Goal: Task Accomplishment & Management: Manage account settings

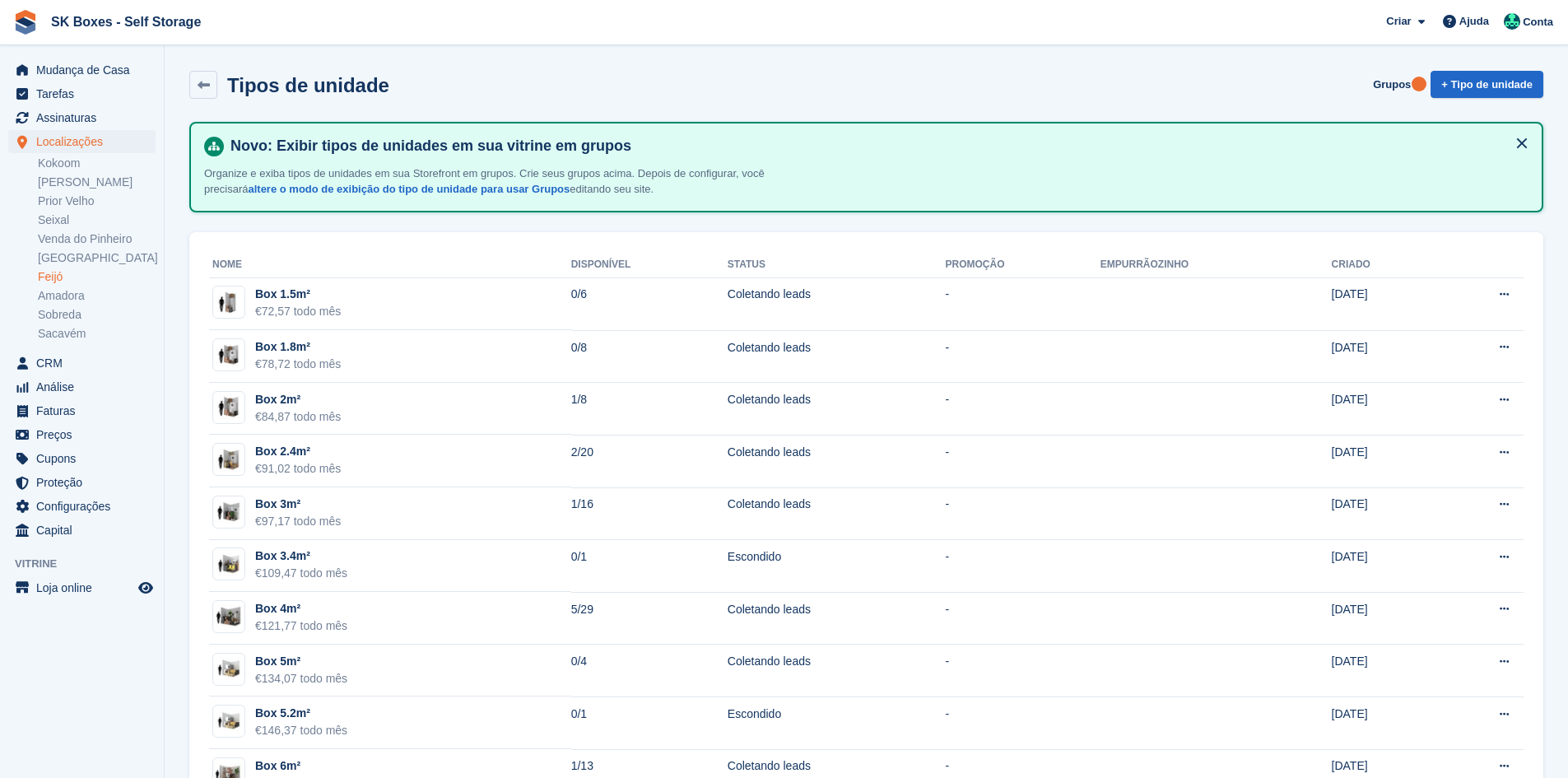
click at [76, 282] on link "Feijó" at bounding box center [96, 276] width 118 height 16
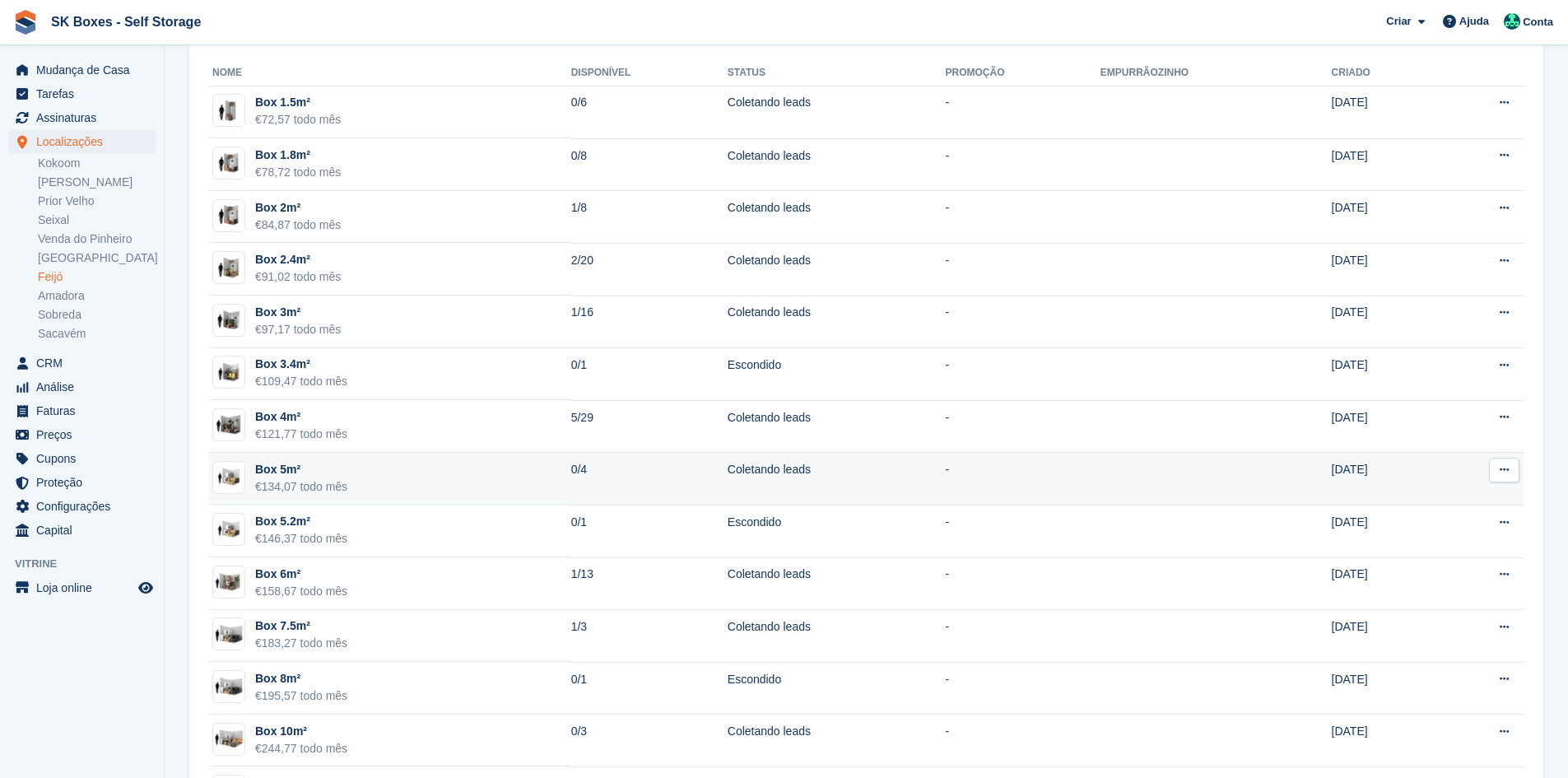
scroll to position [270, 0]
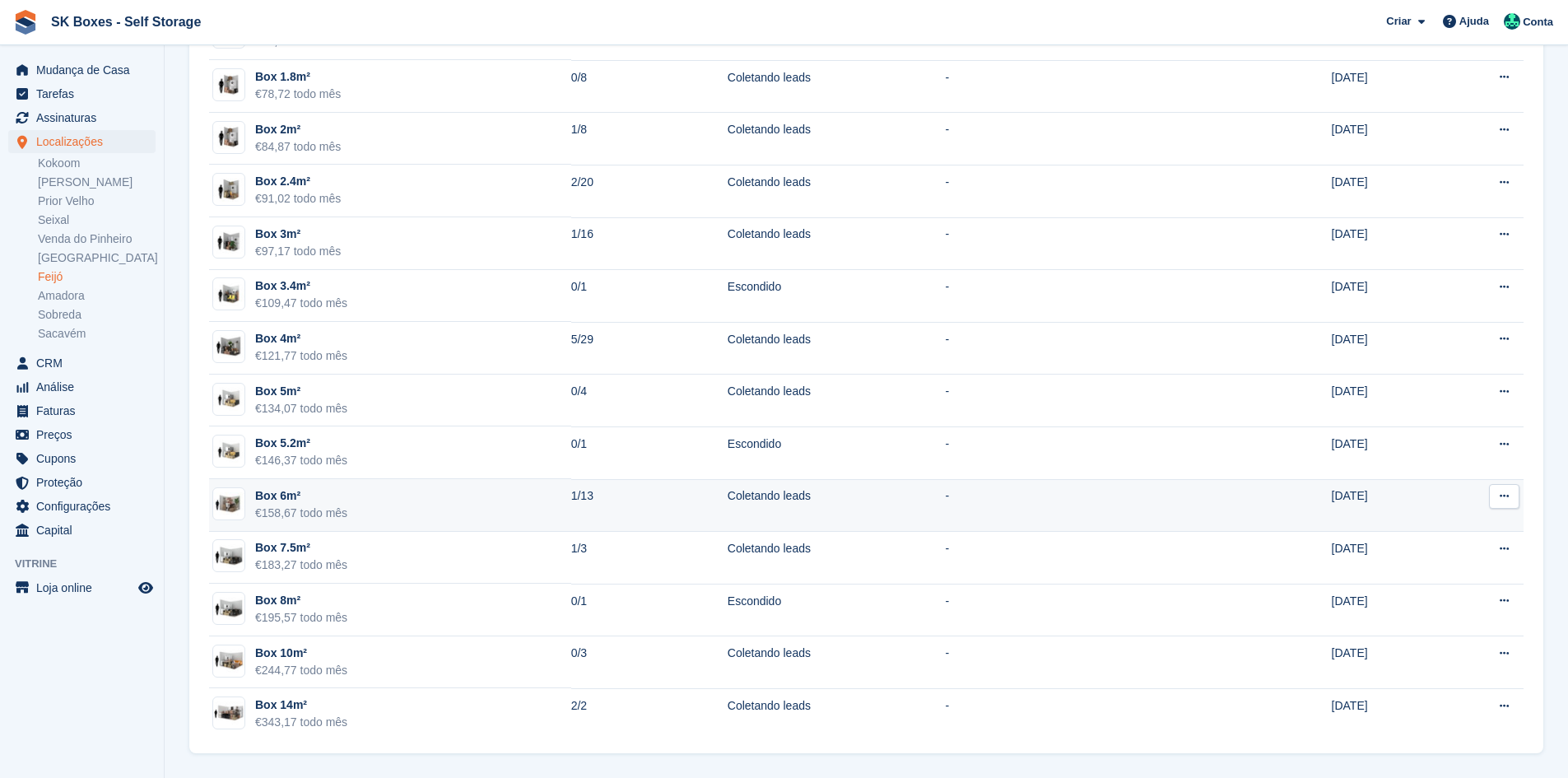
click at [503, 492] on td "Box 6m² €158,67 todo mês" at bounding box center [390, 506] width 362 height 52
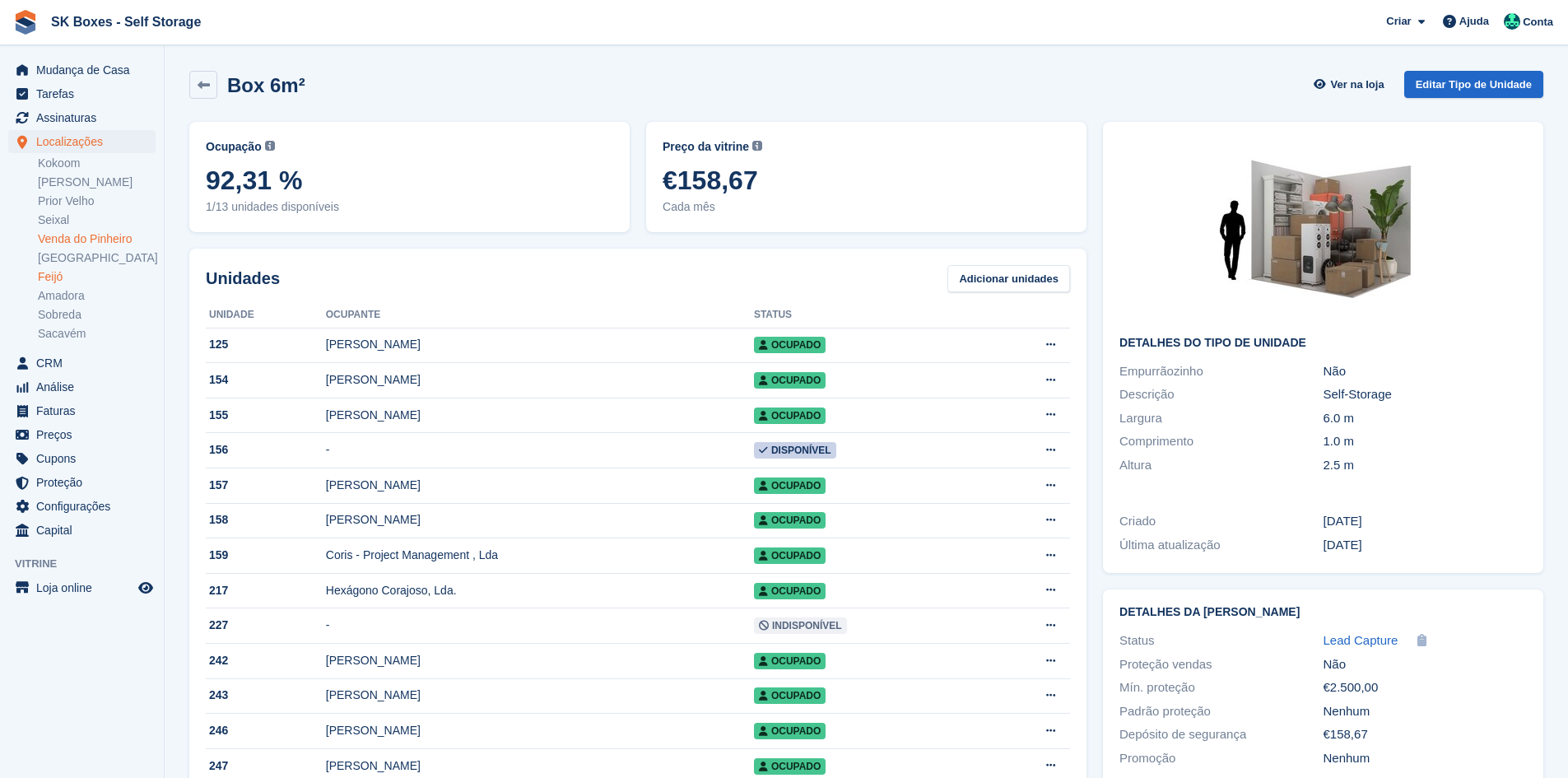
click at [111, 234] on link "Venda do Pinheiro" at bounding box center [96, 239] width 118 height 16
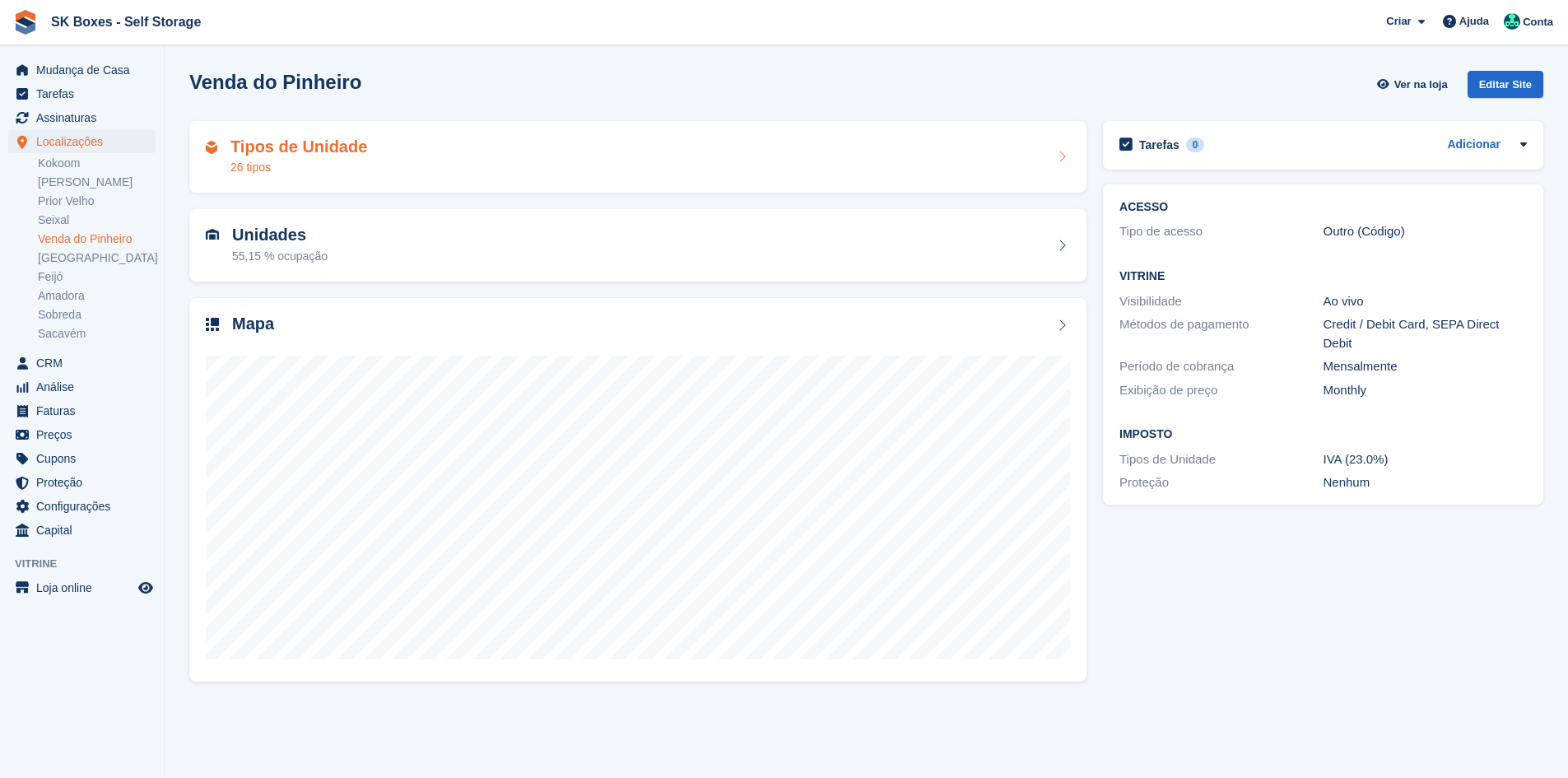
click at [509, 148] on div "Tipos de Unidade 26 tipos" at bounding box center [638, 157] width 865 height 39
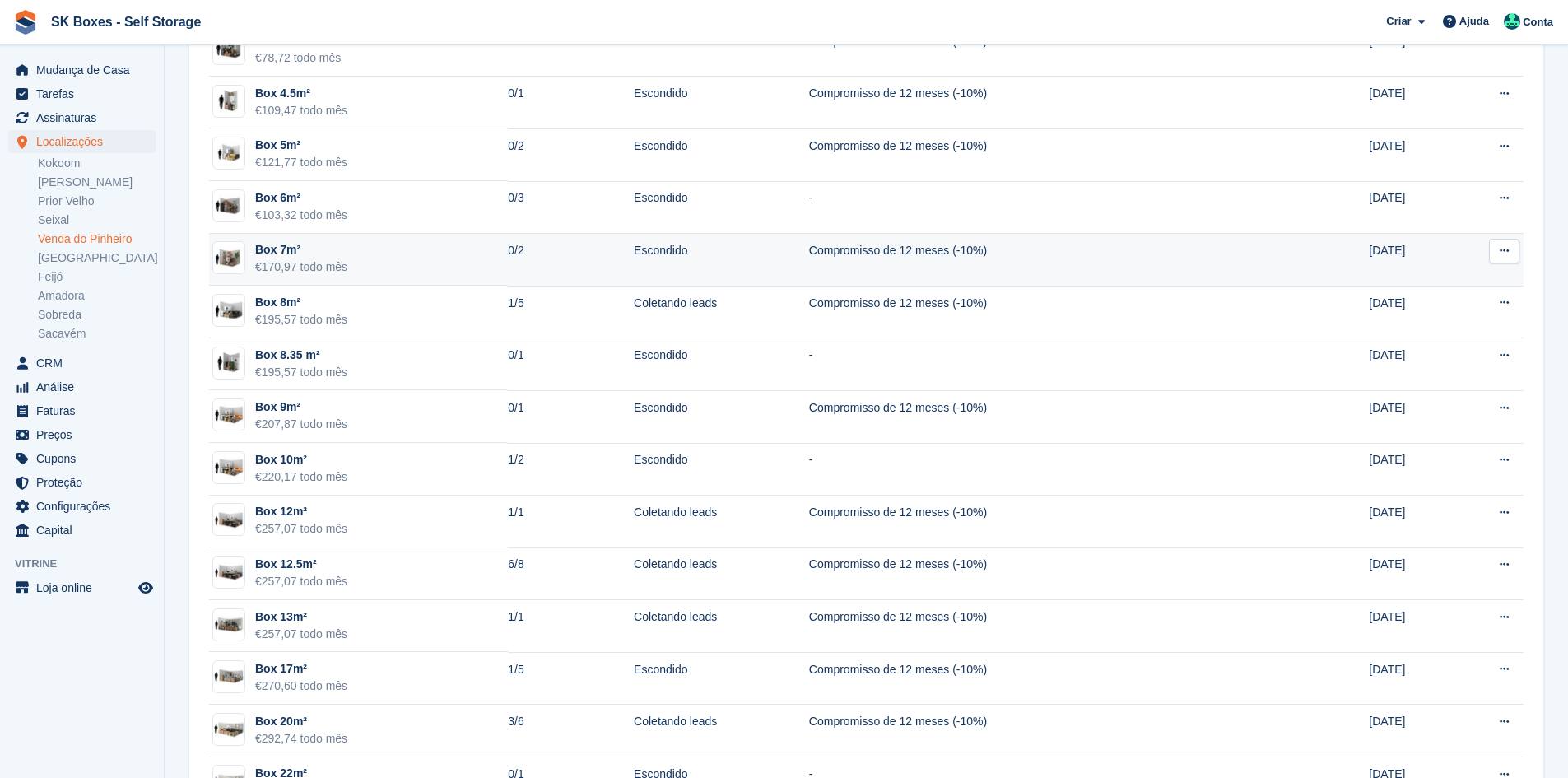
scroll to position [898, 0]
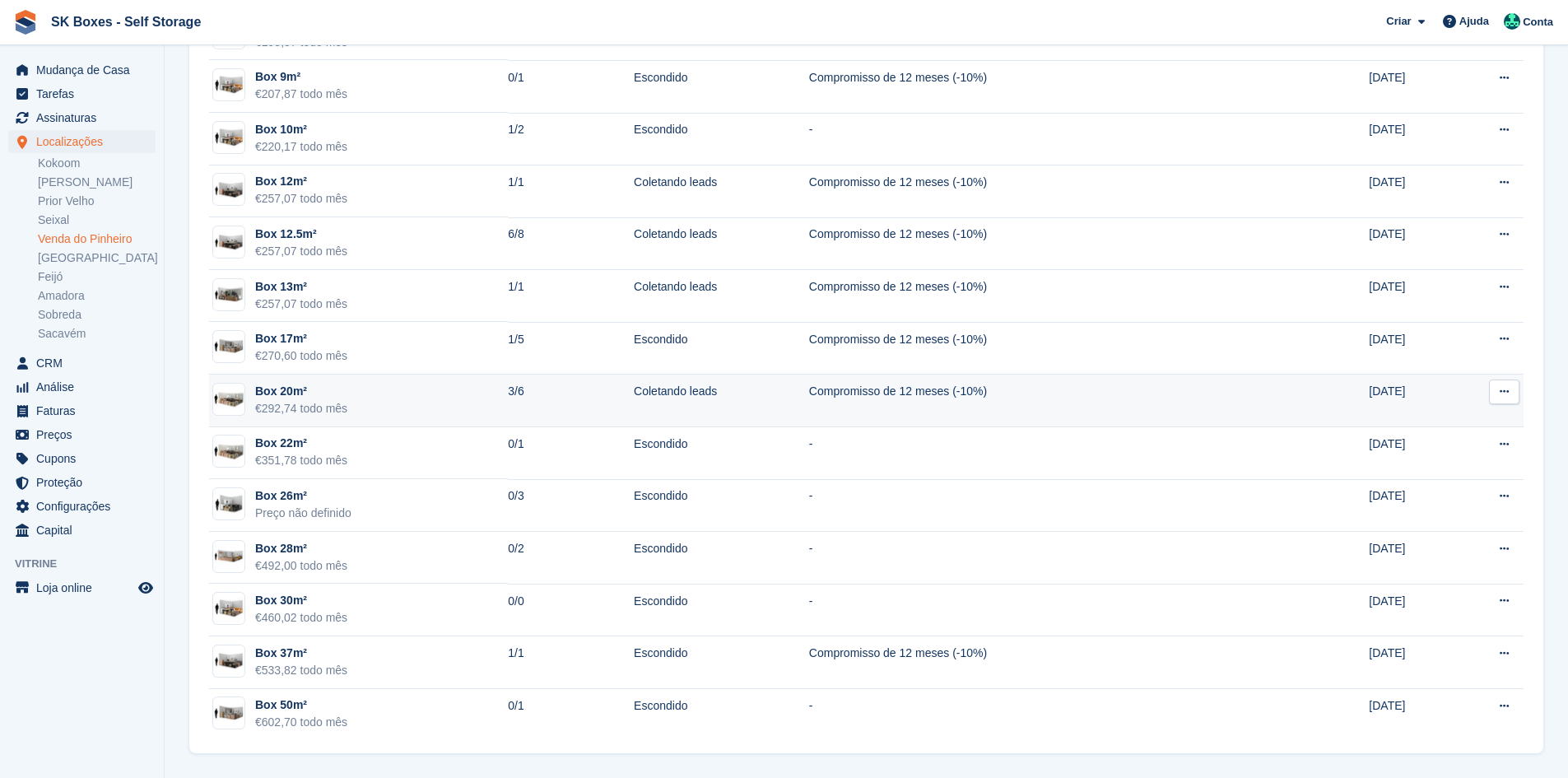
click at [338, 393] on div "Box 20m²" at bounding box center [301, 391] width 92 height 17
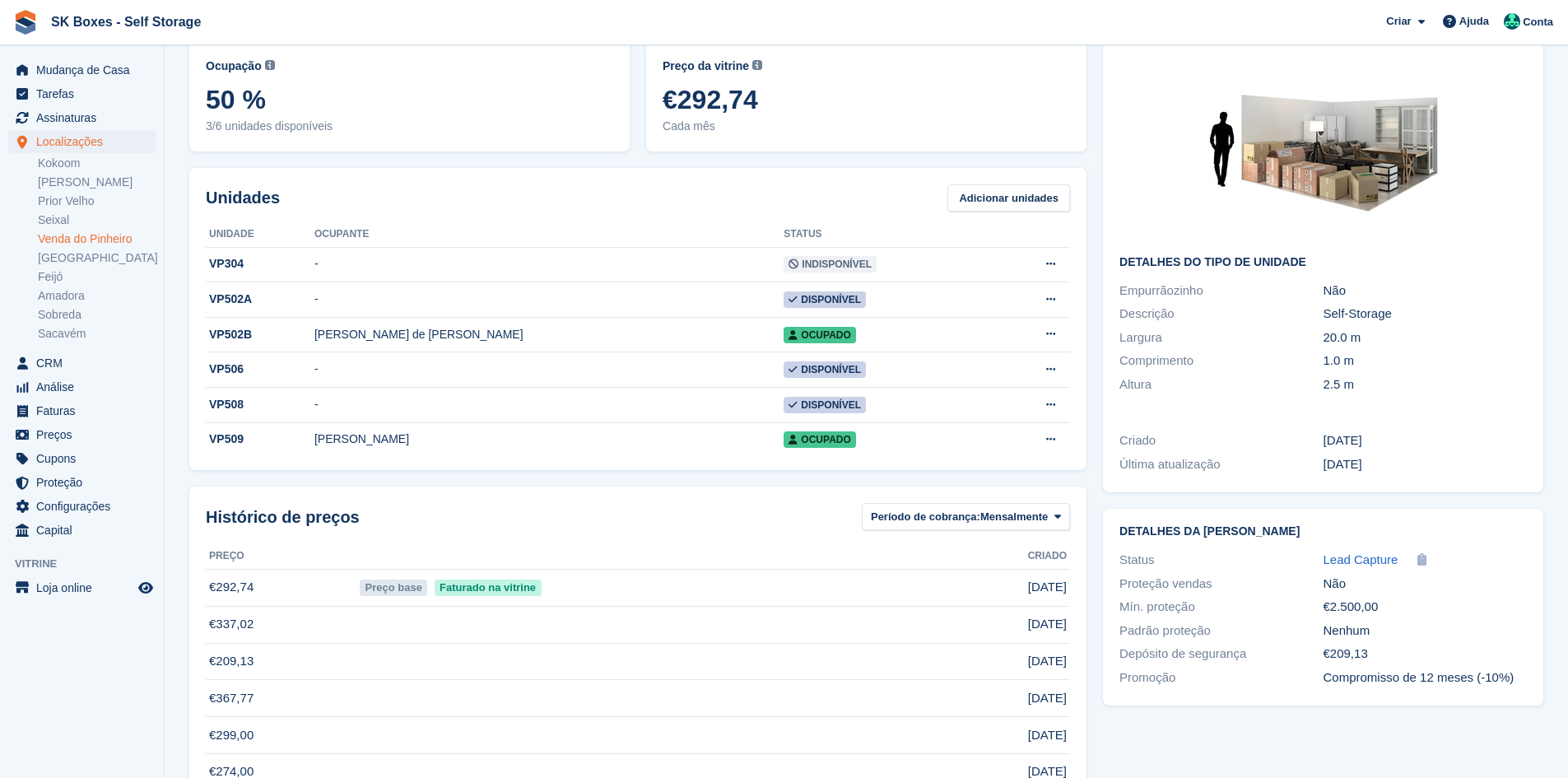
scroll to position [82, 0]
click at [726, 122] on span "Cada mês" at bounding box center [866, 125] width 407 height 17
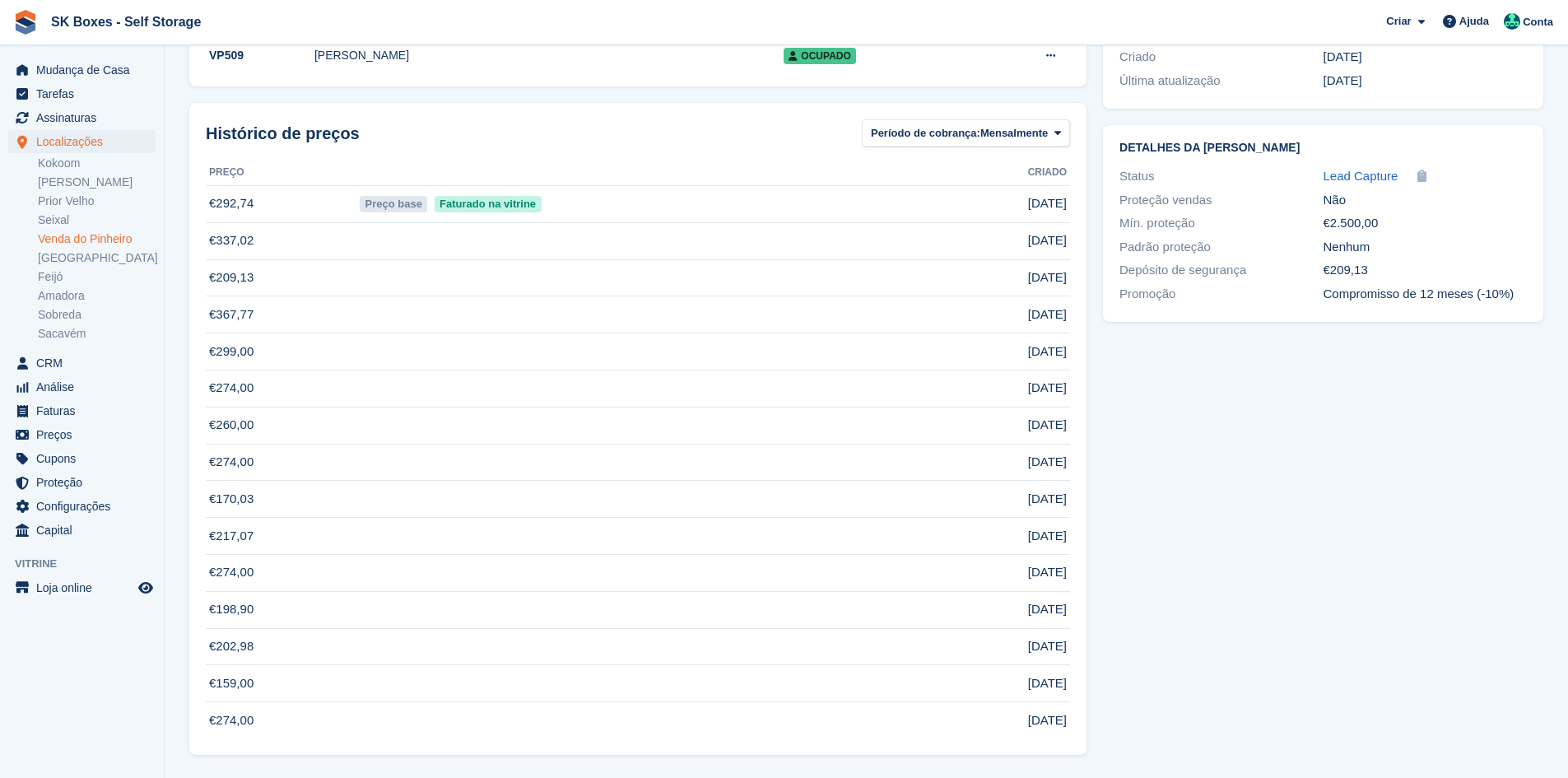
scroll to position [0, 0]
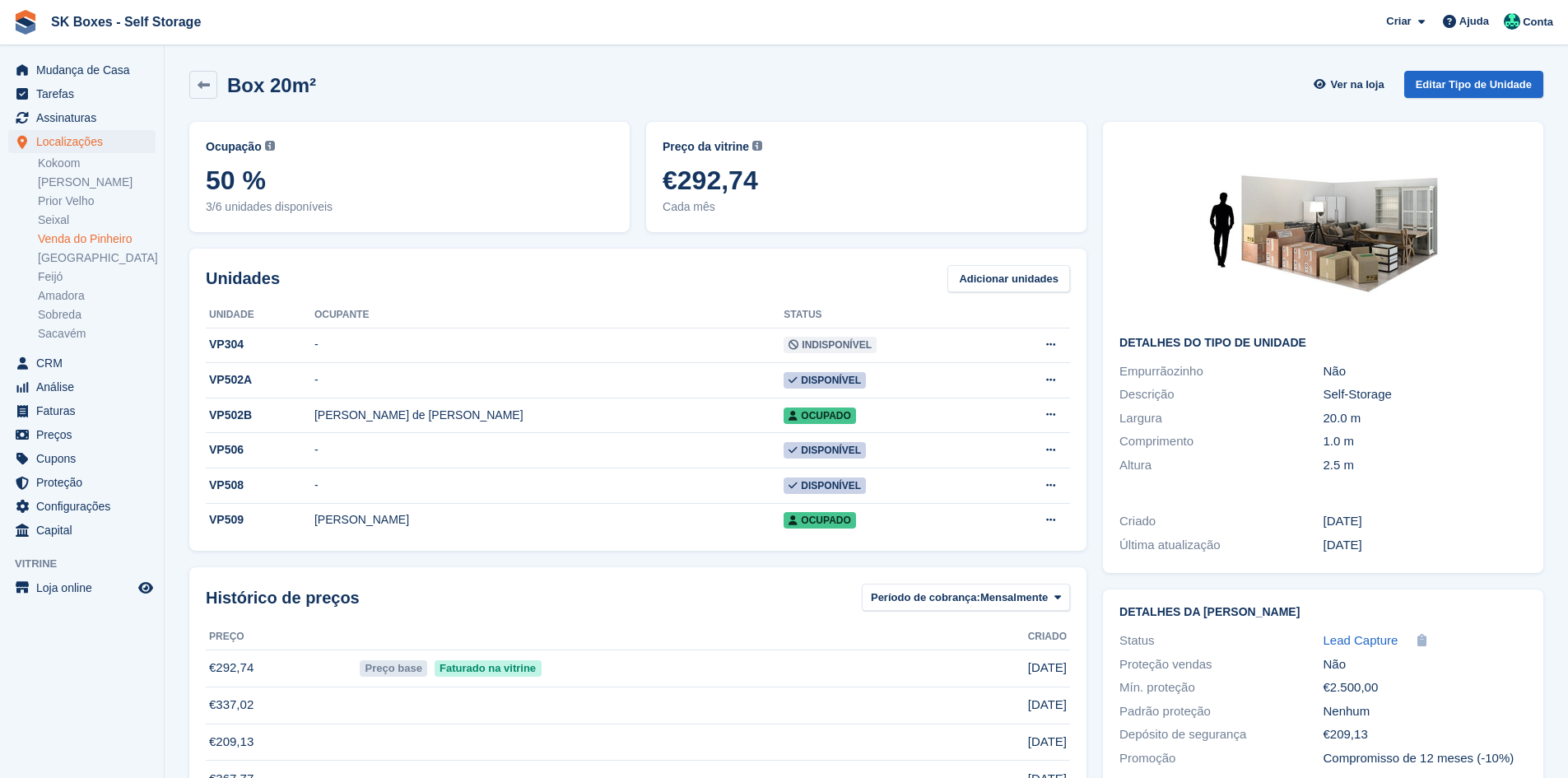
click at [77, 237] on link "Venda do Pinheiro" at bounding box center [96, 239] width 118 height 16
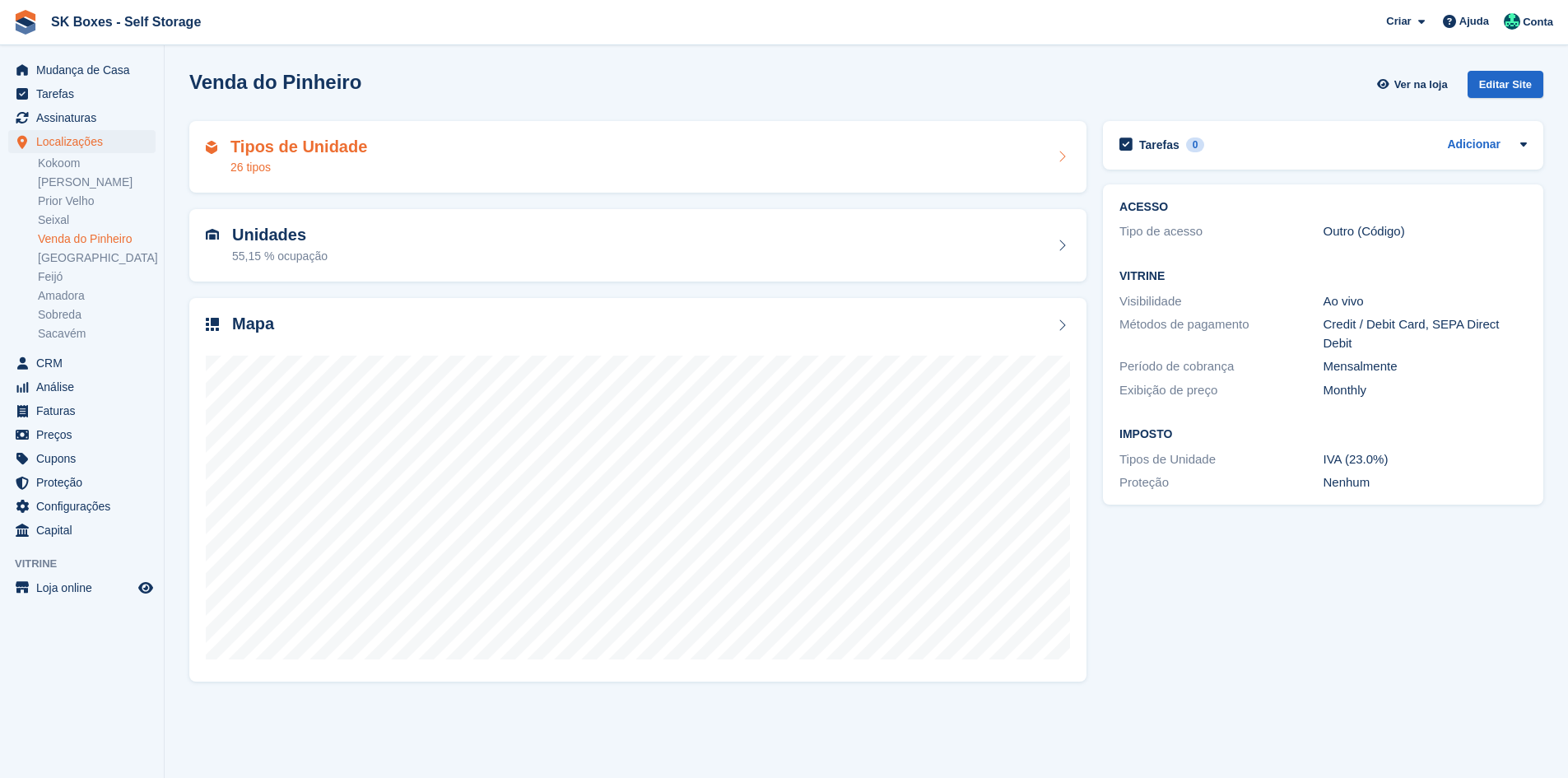
click at [453, 172] on div "Tipos de Unidade 26 tipos" at bounding box center [638, 157] width 865 height 39
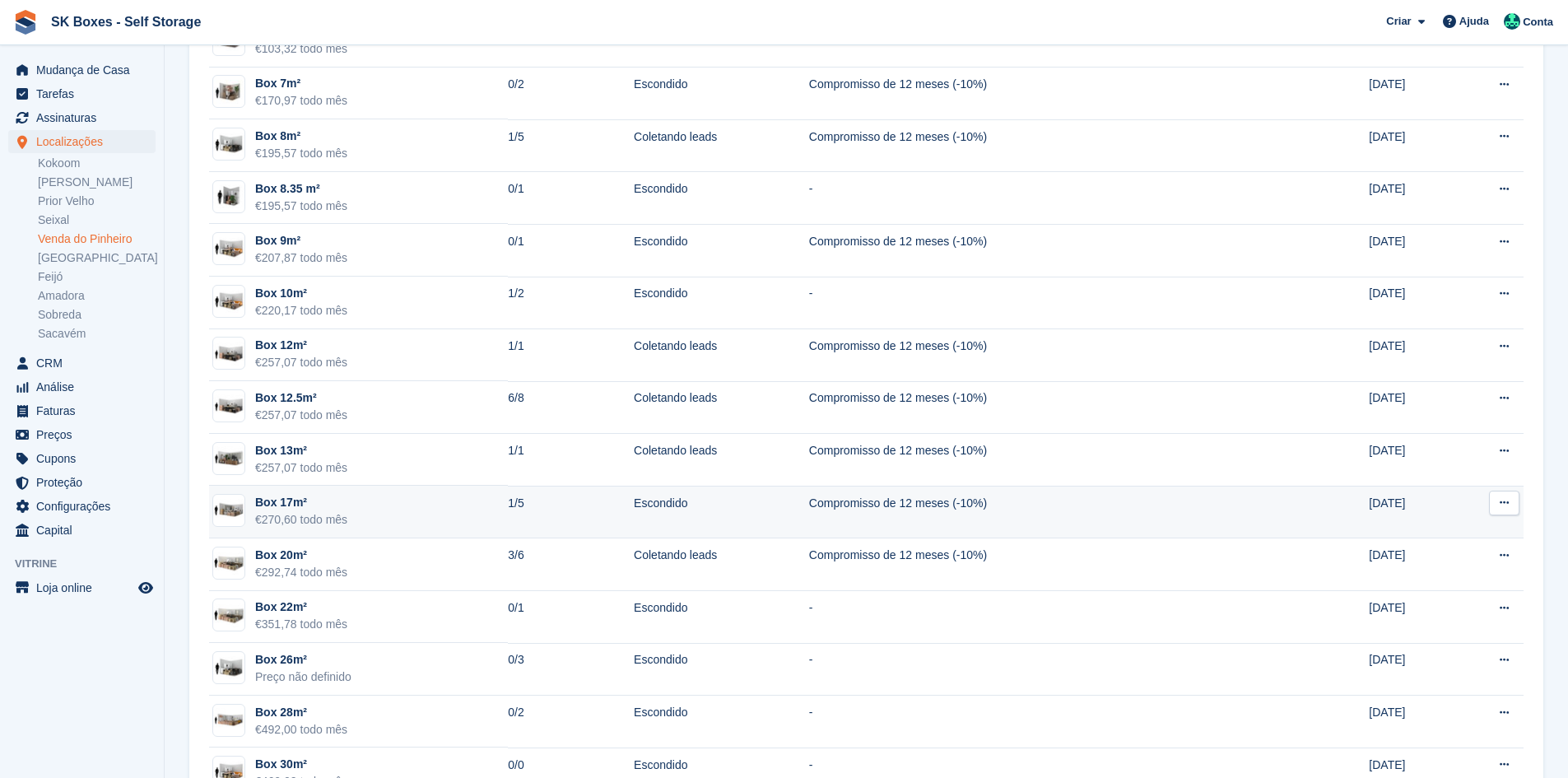
scroll to position [741, 0]
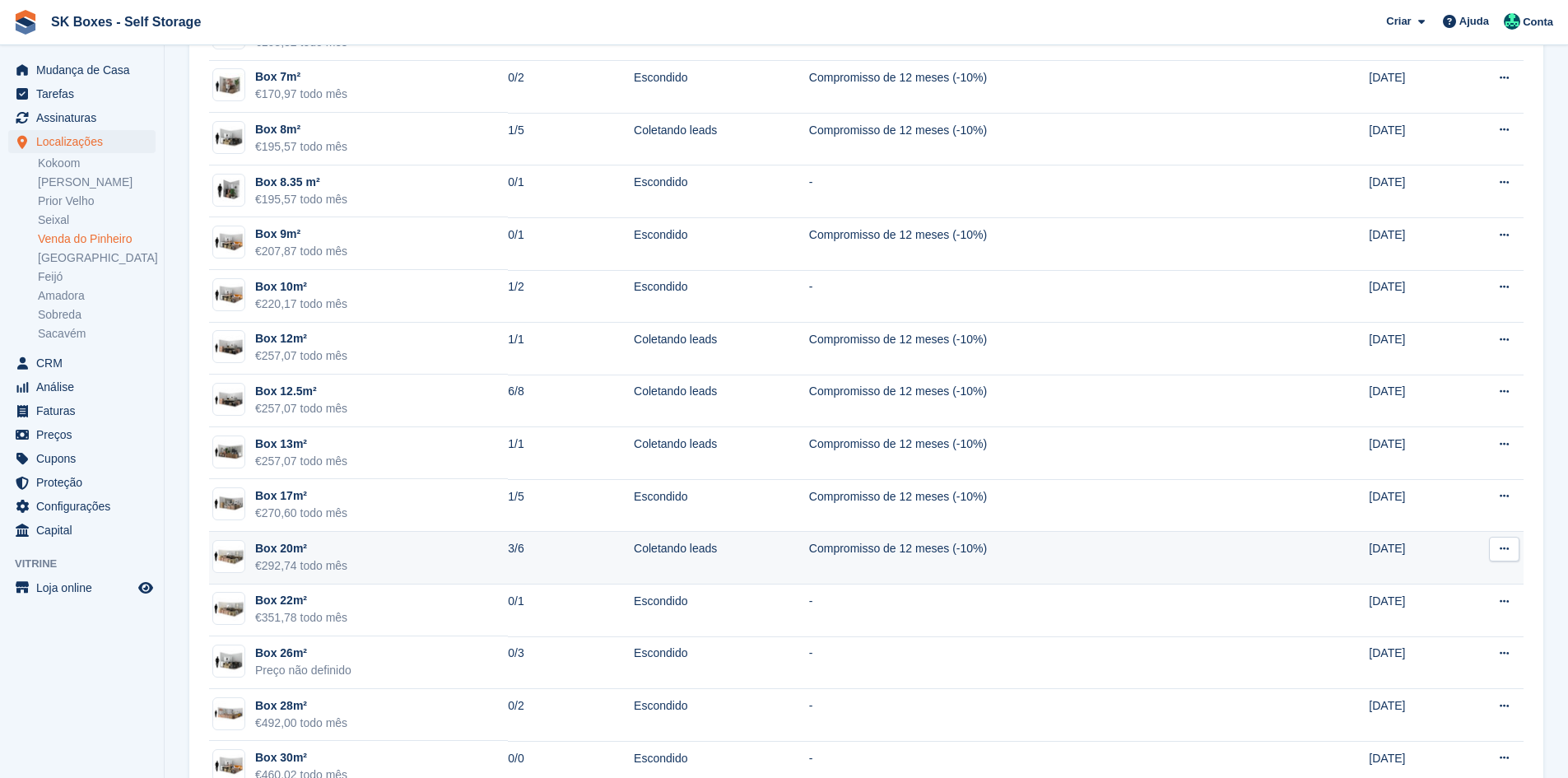
click at [371, 565] on td "Box 20m² €292,74 todo mês" at bounding box center [358, 558] width 299 height 52
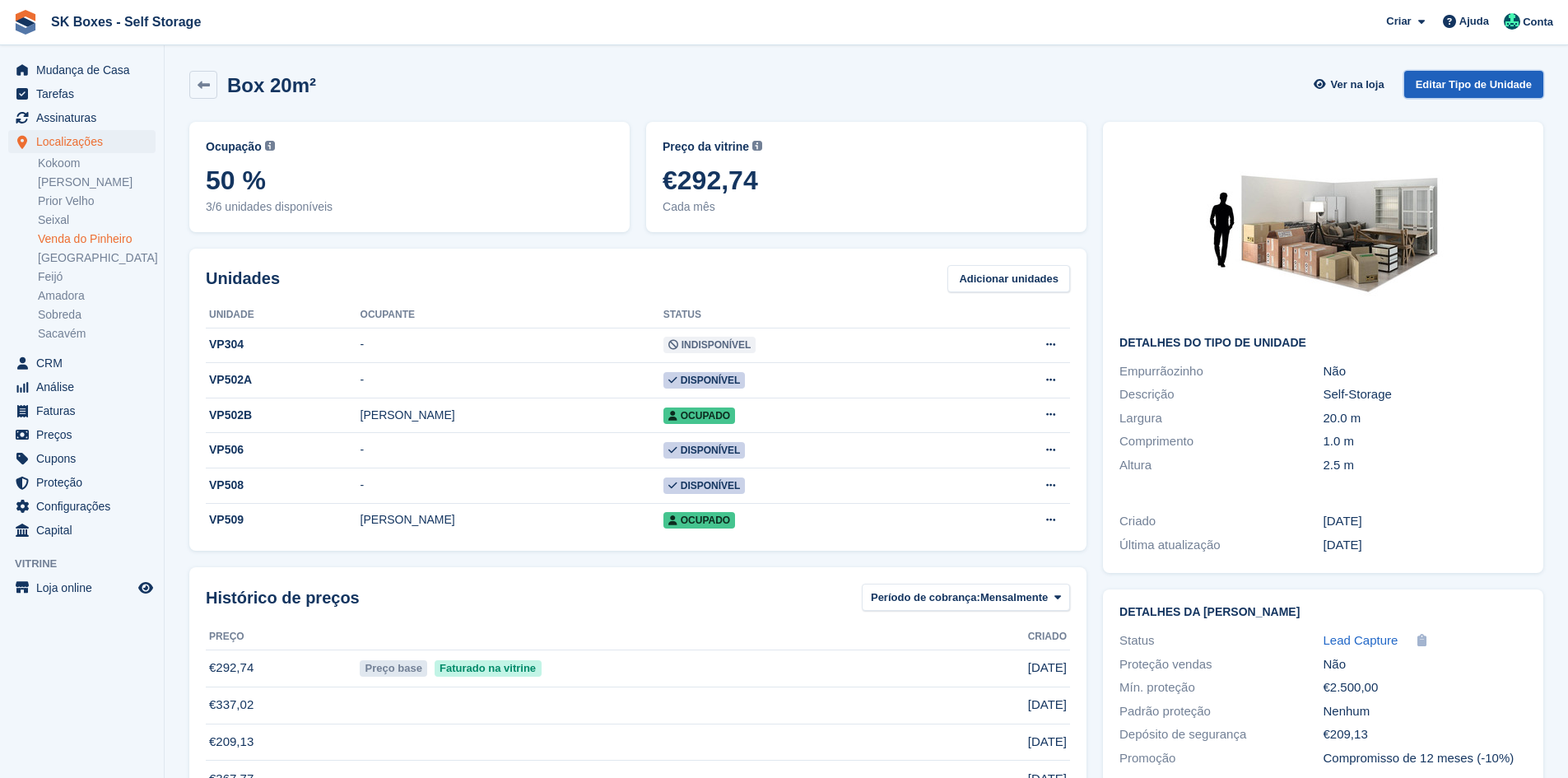
click at [1506, 76] on link "Editar Tipo de Unidade" at bounding box center [1473, 84] width 140 height 27
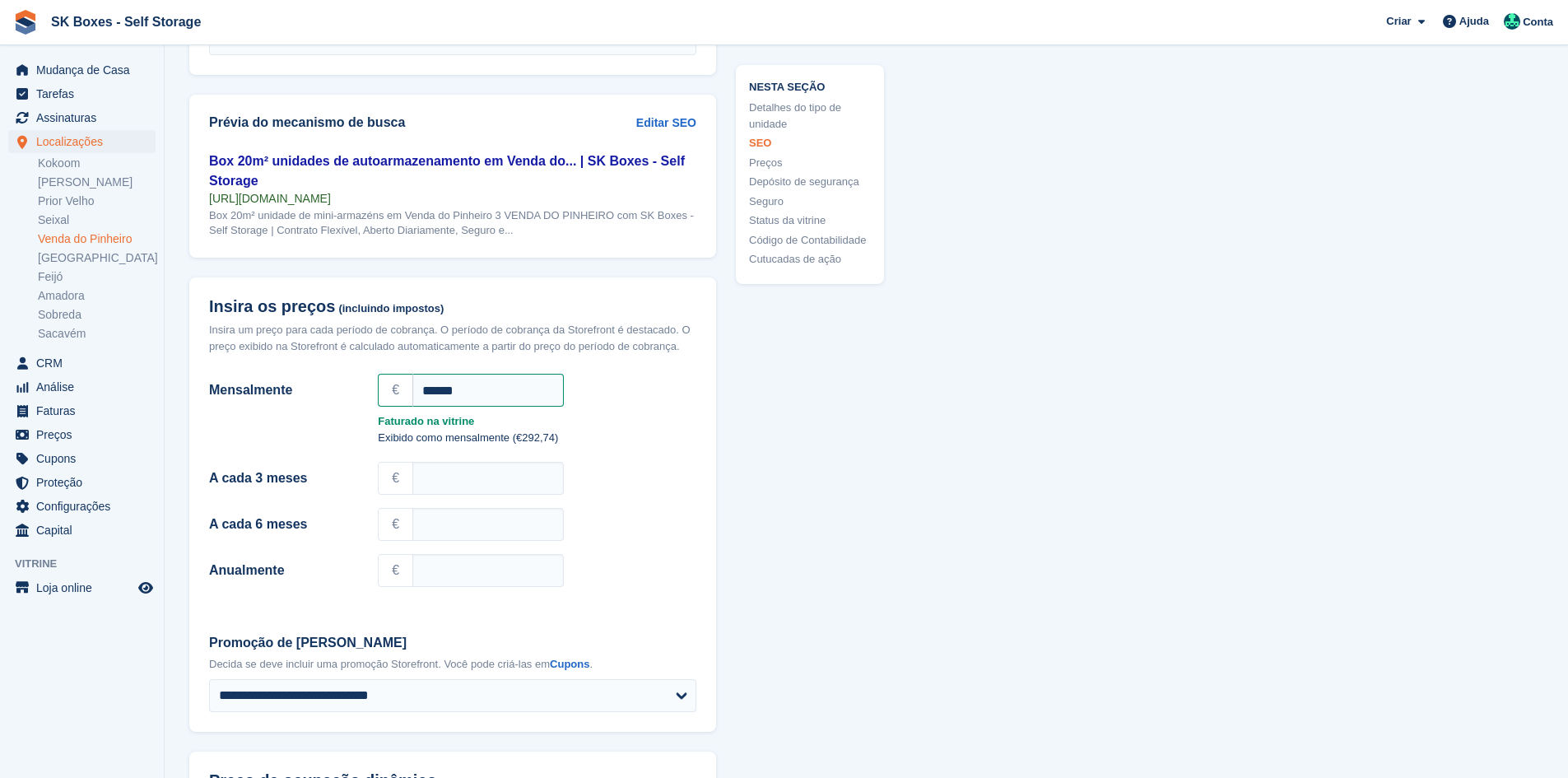
scroll to position [1152, 0]
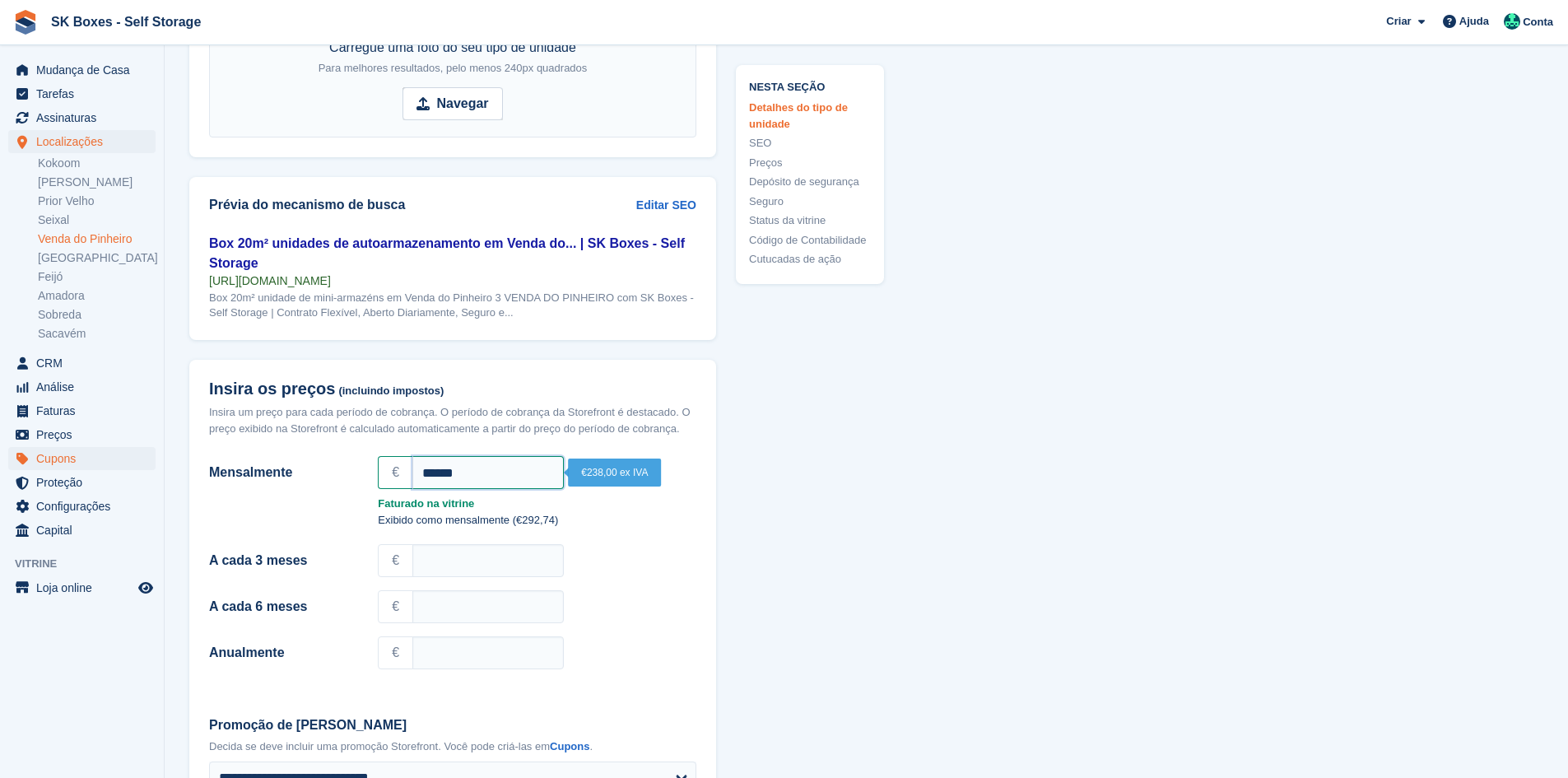
drag, startPoint x: 519, startPoint y: 462, endPoint x: 123, endPoint y: 461, distance: 396.0
click at [123, 461] on div "Mudança de Casa Tarefas Assinaturas Assinaturas Assinaturas Aumento de preços N…" at bounding box center [784, 736] width 1568 height 3775
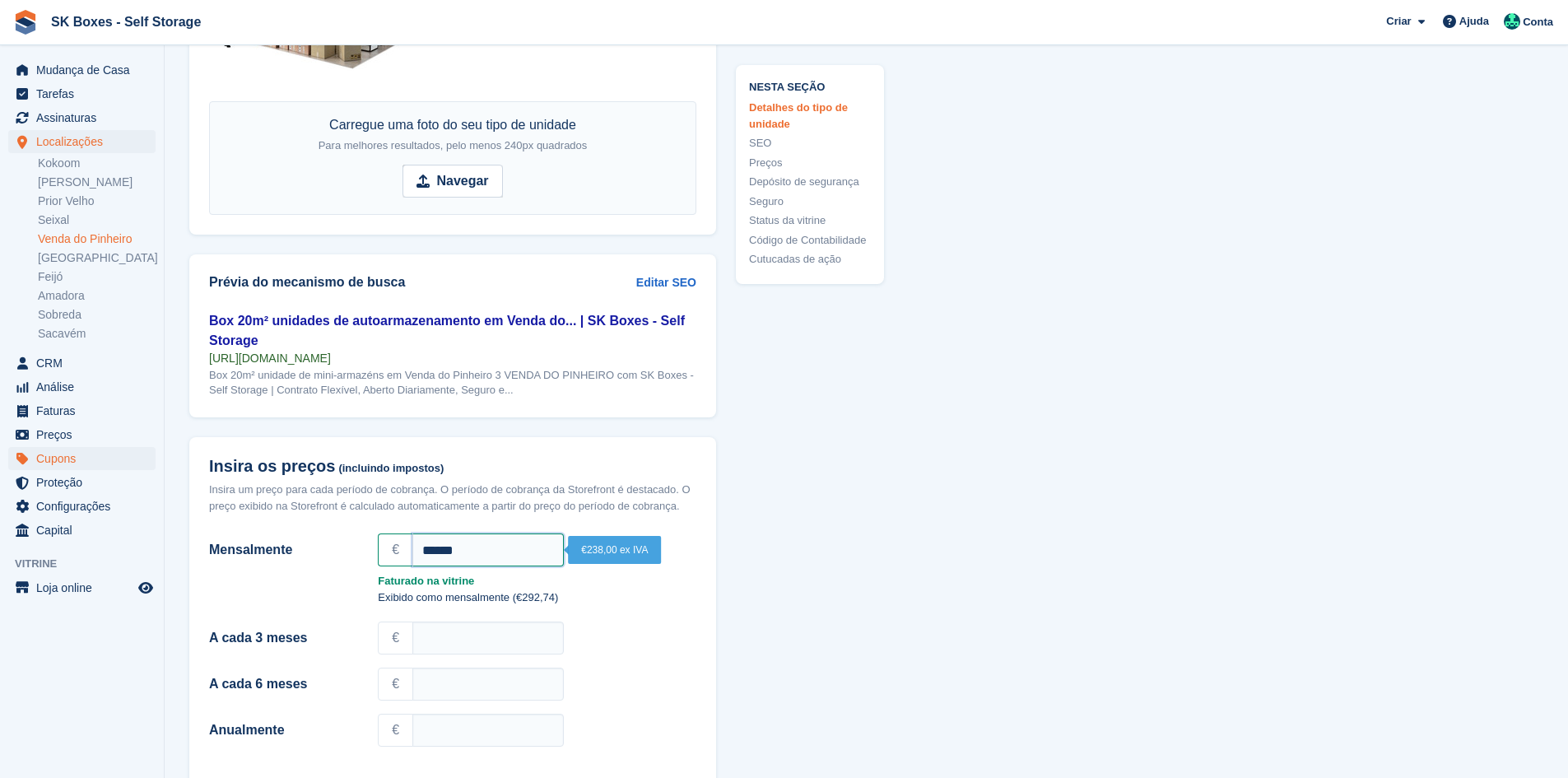
scroll to position [1070, 0]
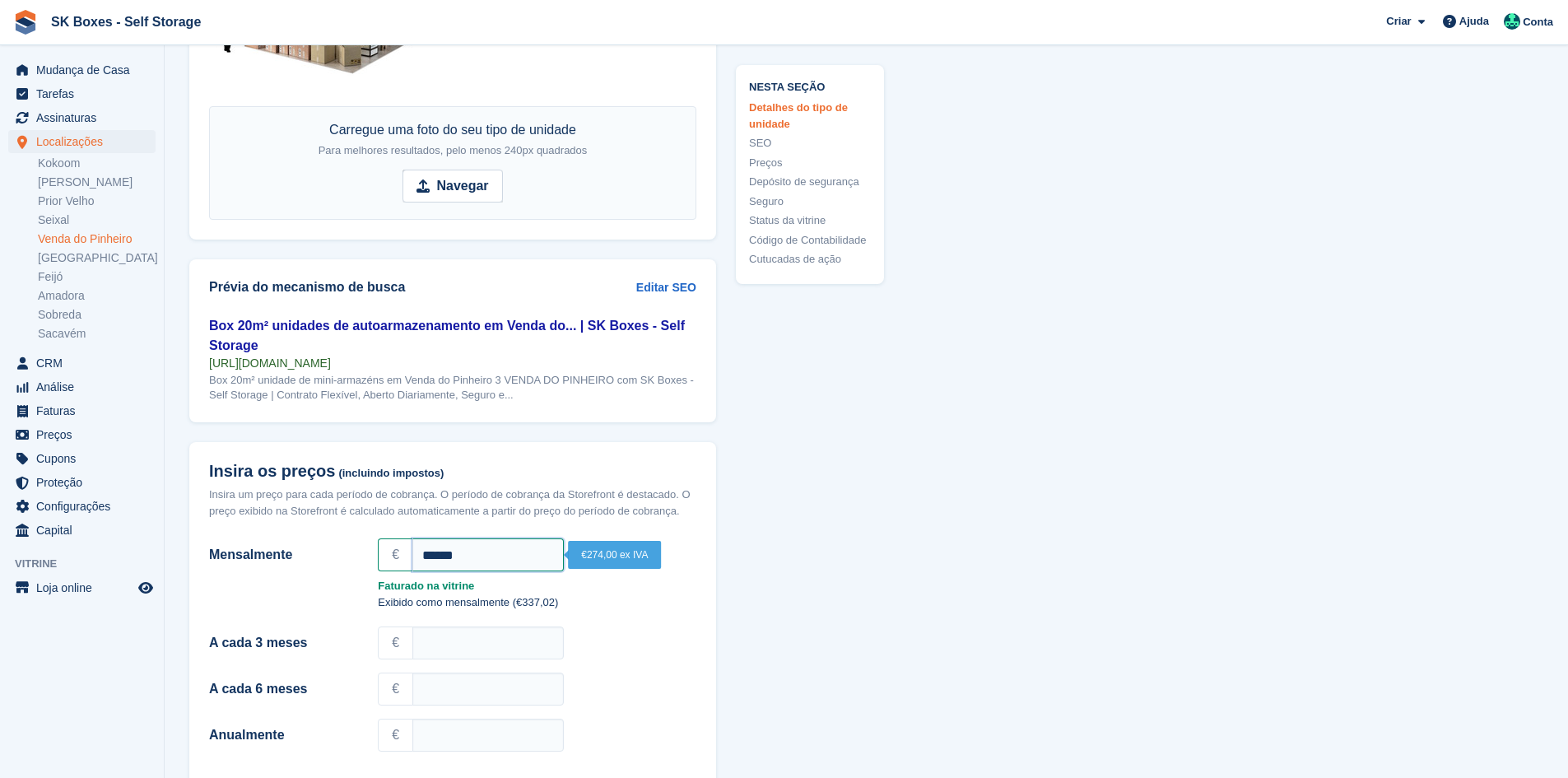
type input "******"
drag, startPoint x: 886, startPoint y: 506, endPoint x: 896, endPoint y: 506, distance: 10.0
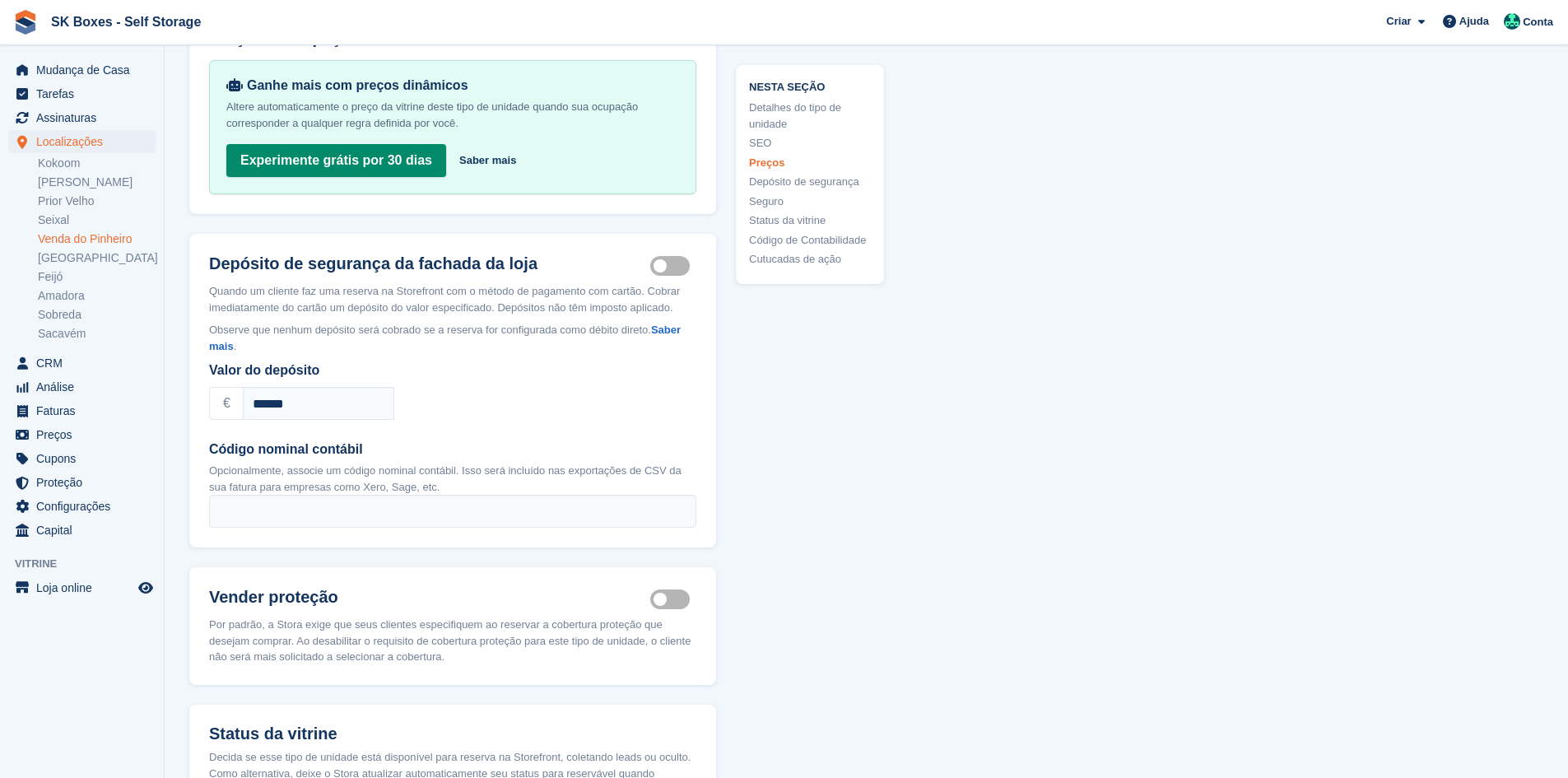
scroll to position [2057, 0]
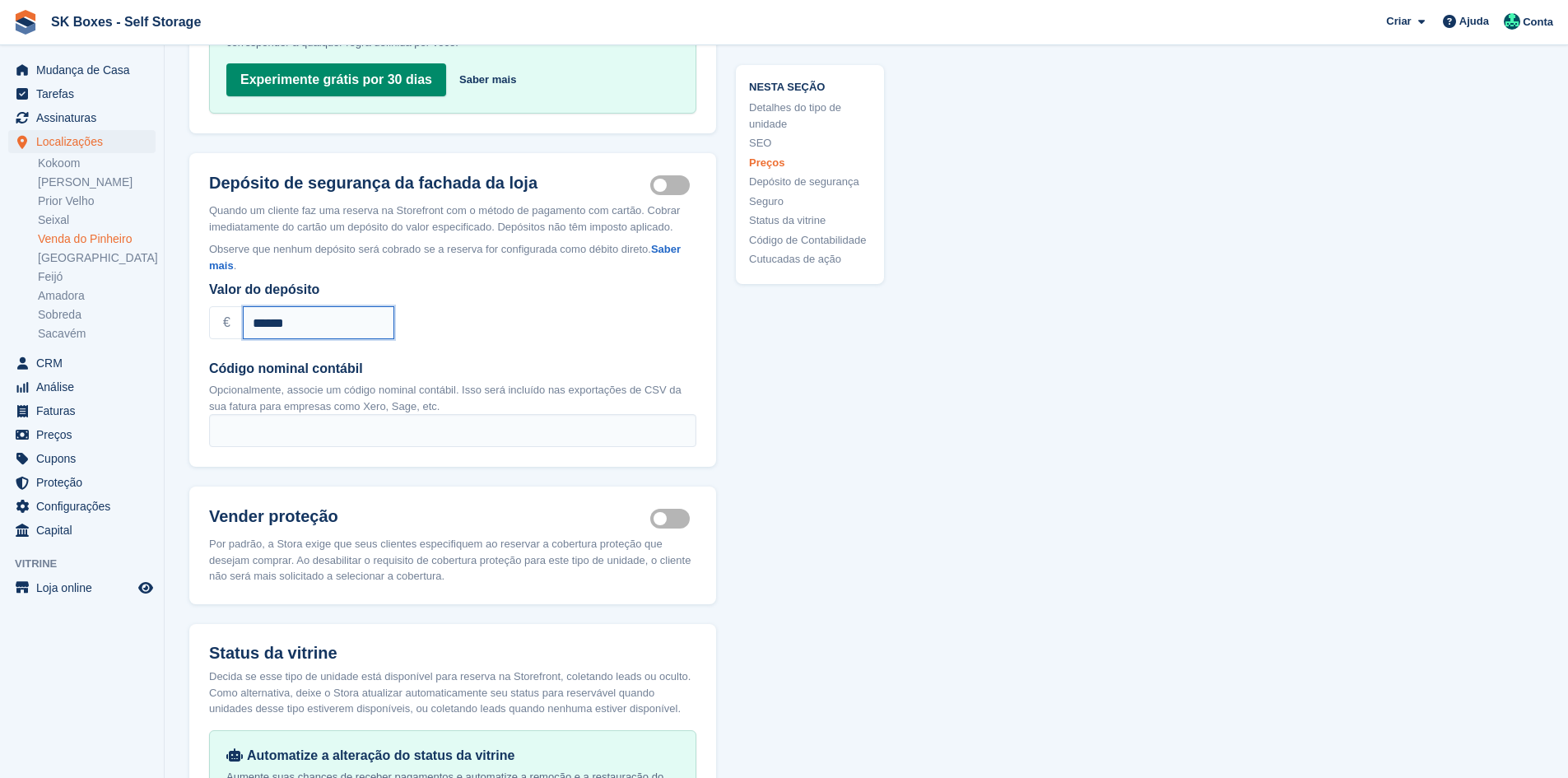
drag, startPoint x: 304, startPoint y: 314, endPoint x: 176, endPoint y: 314, distance: 128.0
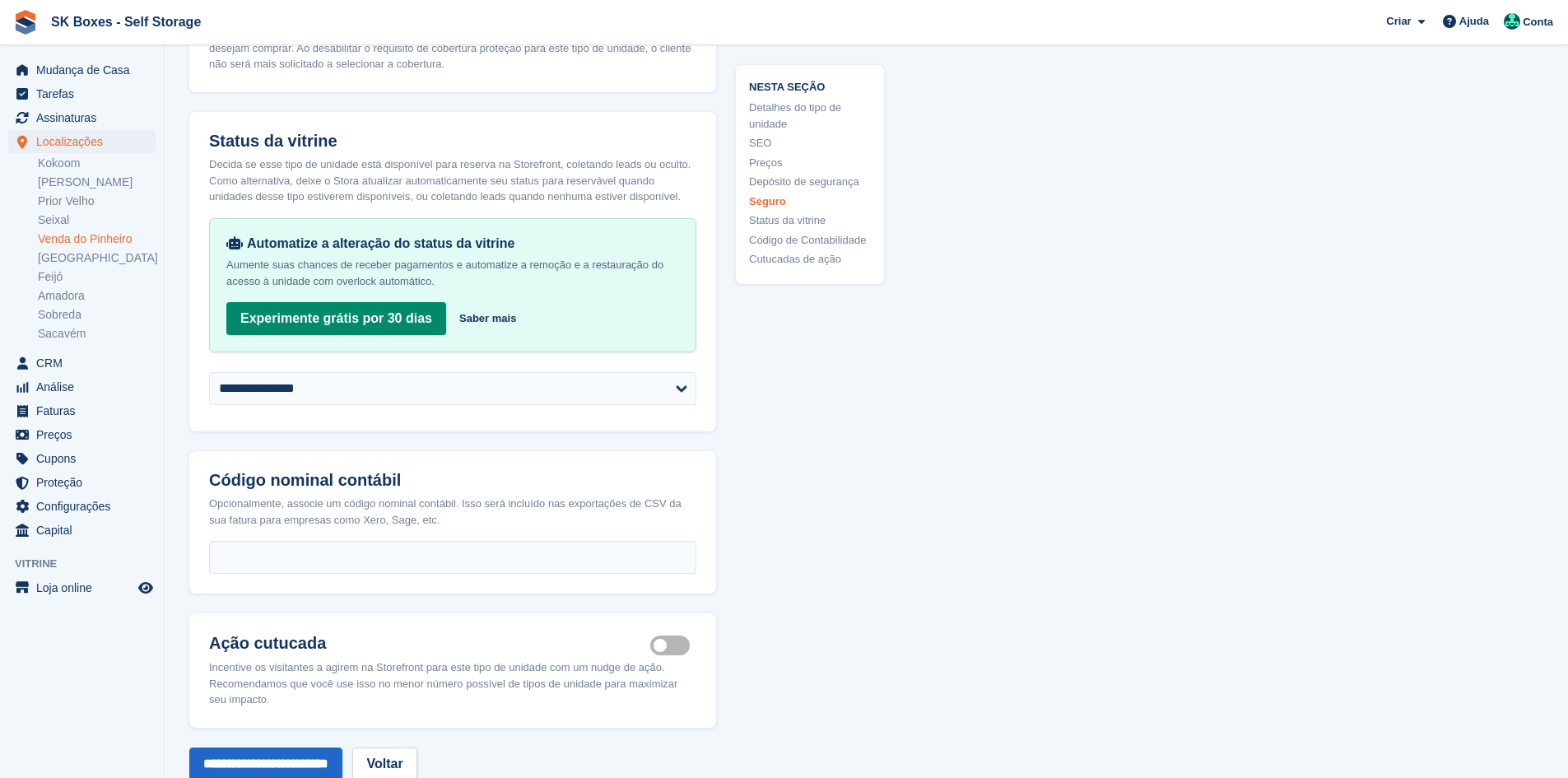
scroll to position [2997, 0]
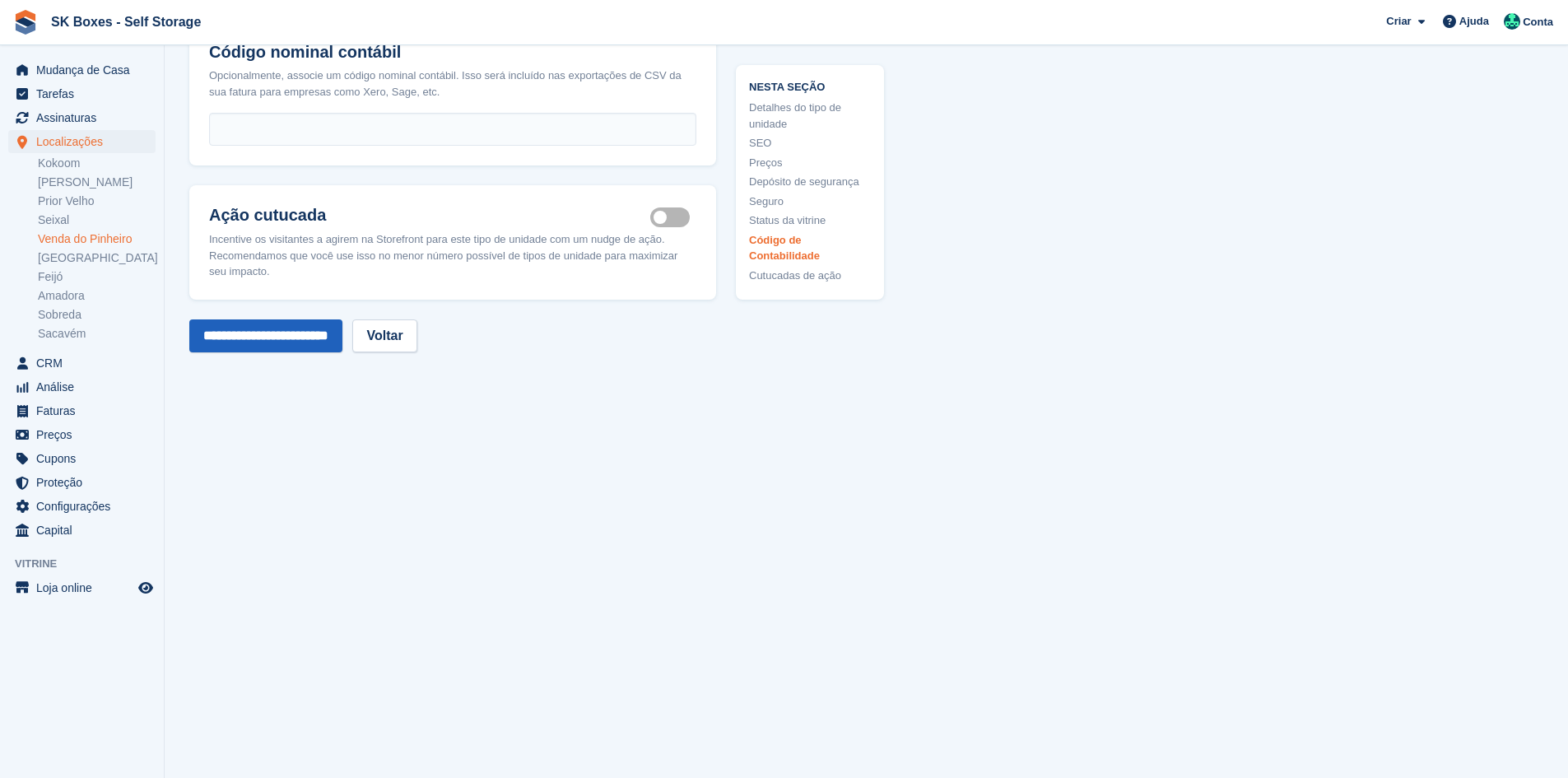
type input "******"
click at [283, 339] on input "**********" at bounding box center [265, 335] width 153 height 33
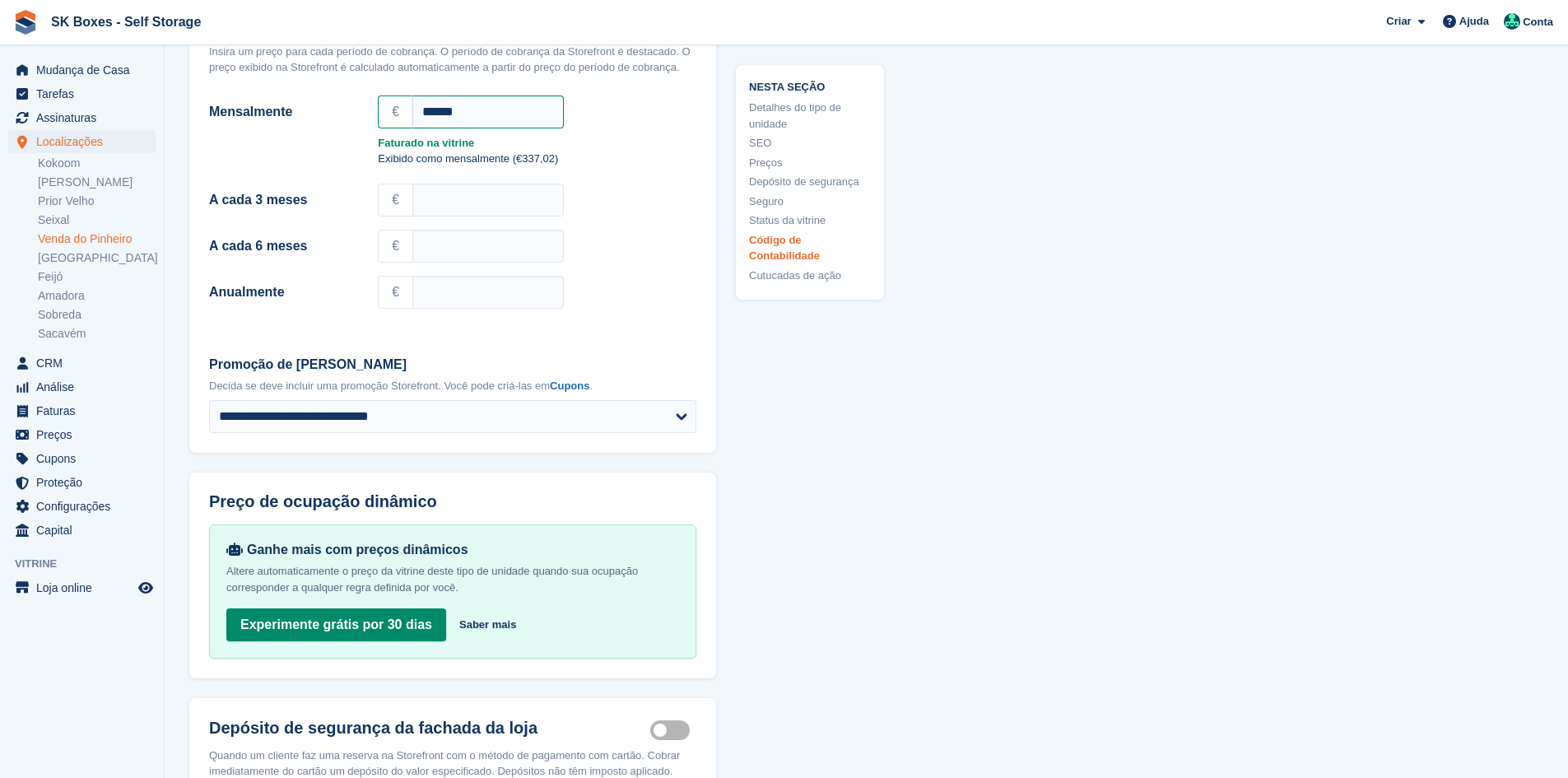
scroll to position [2339, 0]
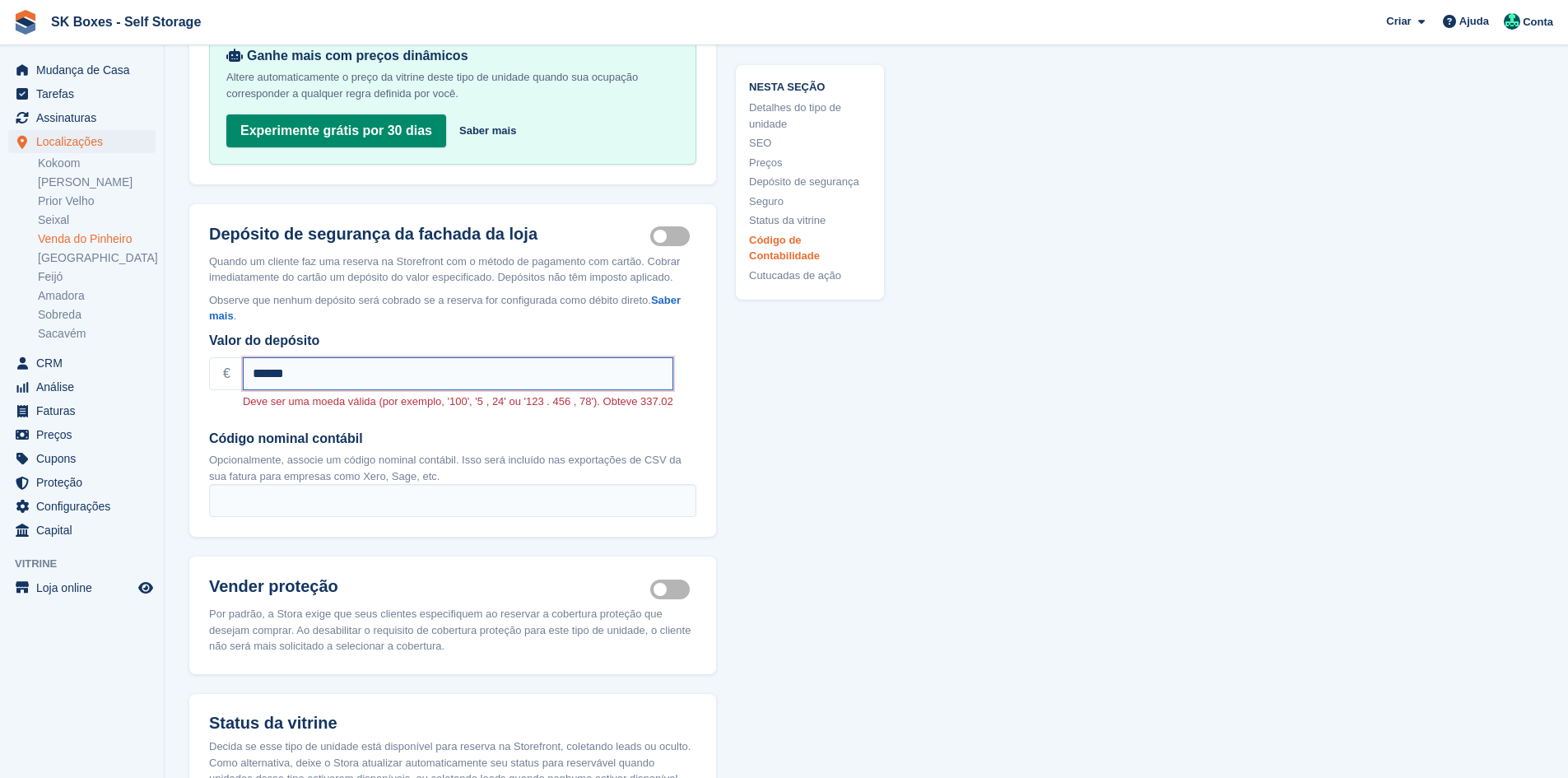
click at [360, 359] on input "******" at bounding box center [458, 373] width 431 height 33
drag, startPoint x: 351, startPoint y: 360, endPoint x: 6, endPoint y: 342, distance: 345.5
type input "******"
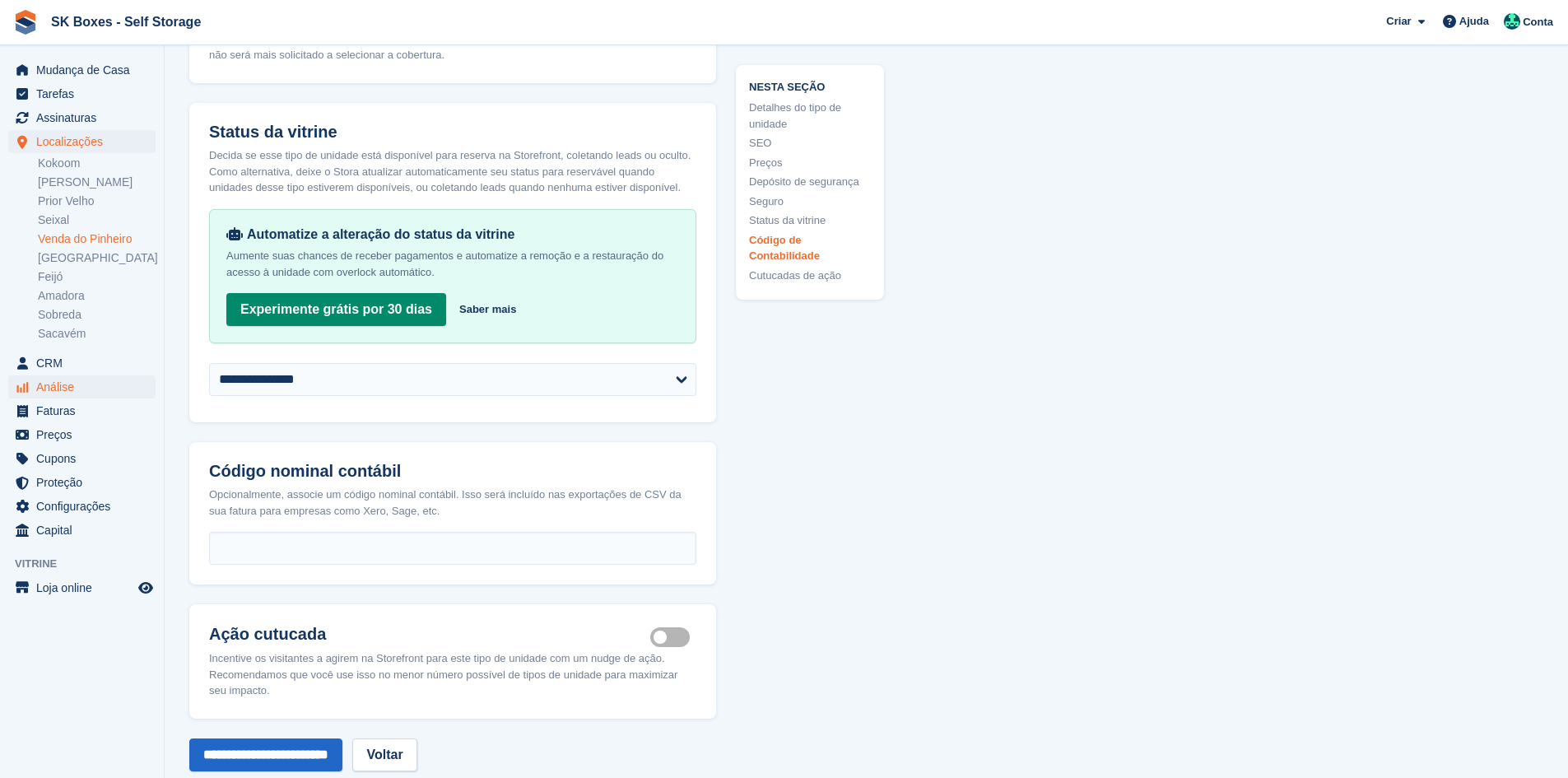
scroll to position [3162, 0]
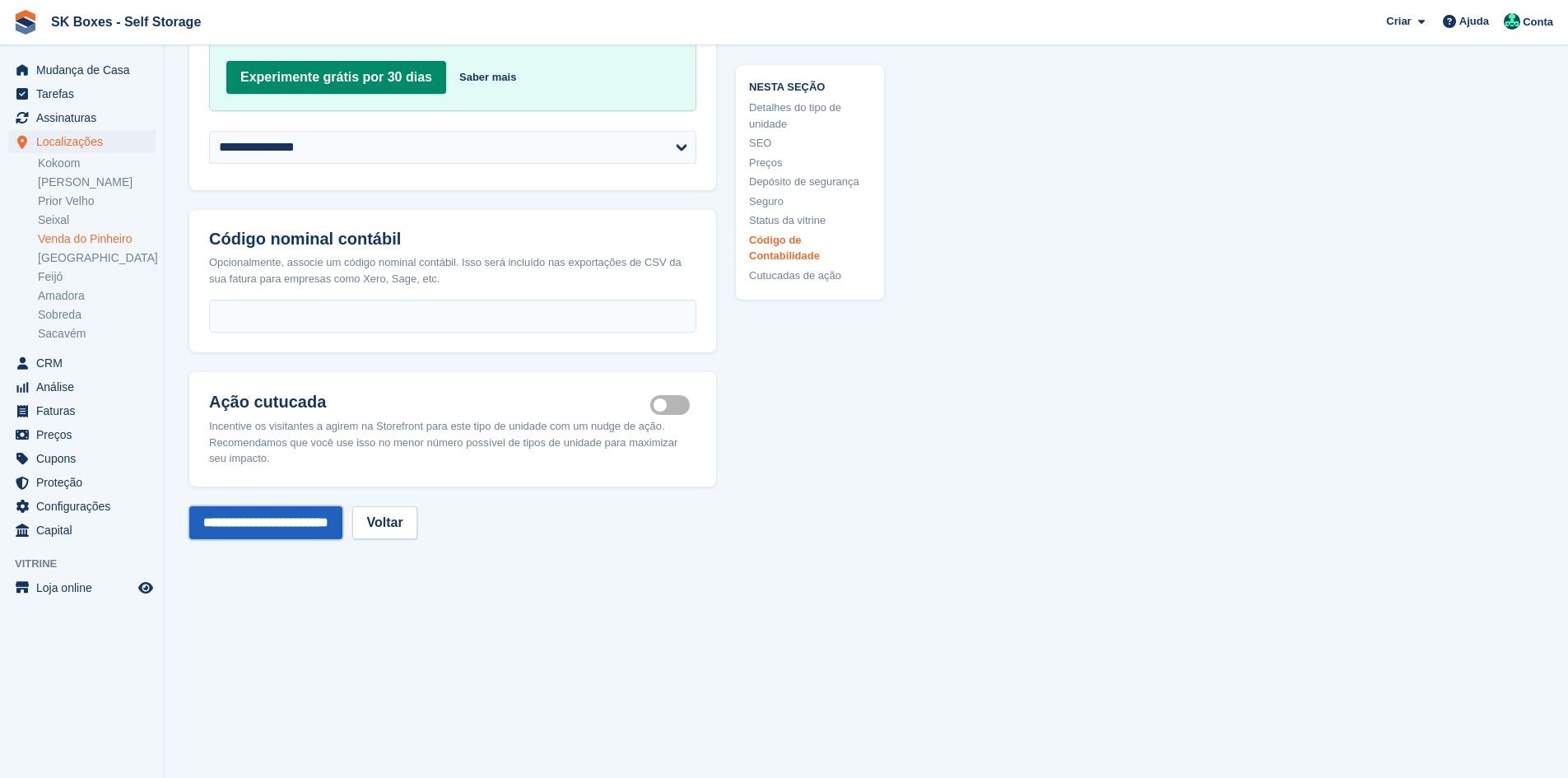
click at [248, 526] on input "**********" at bounding box center [265, 522] width 153 height 33
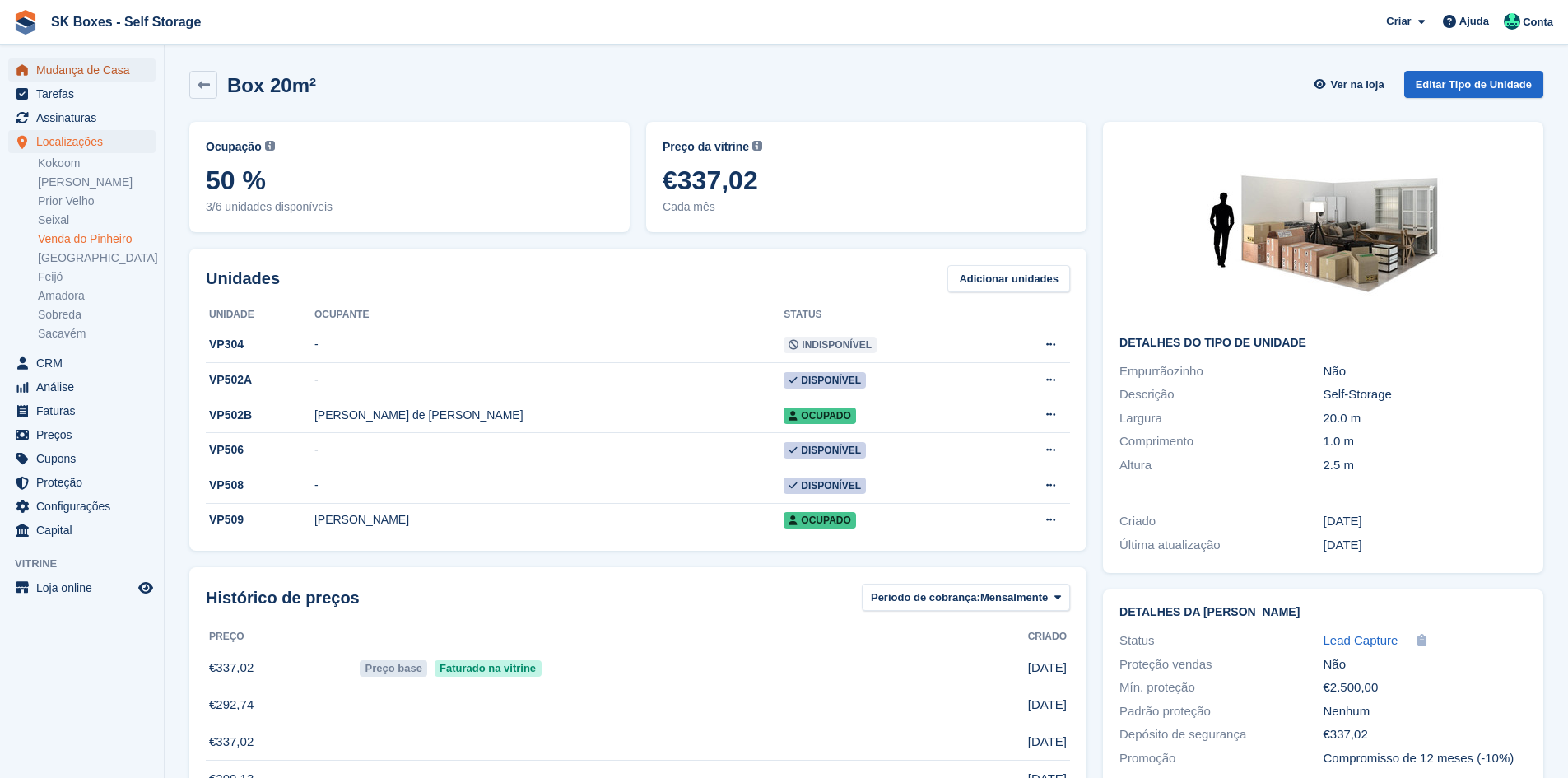
click at [95, 71] on span "Mudança de Casa" at bounding box center [85, 69] width 98 height 23
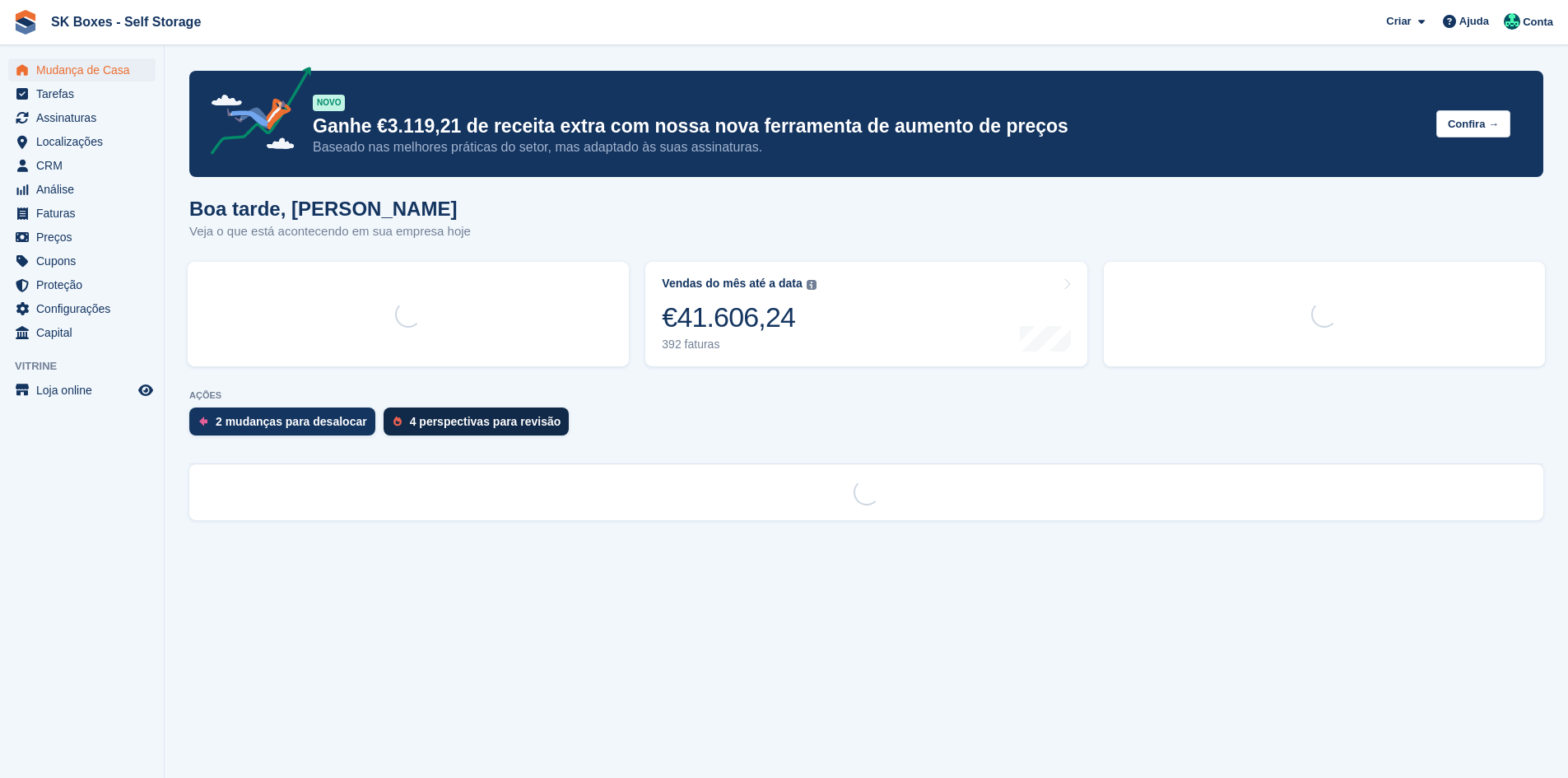
click at [445, 416] on div "4 perspectivas para revisão" at bounding box center [486, 421] width 152 height 13
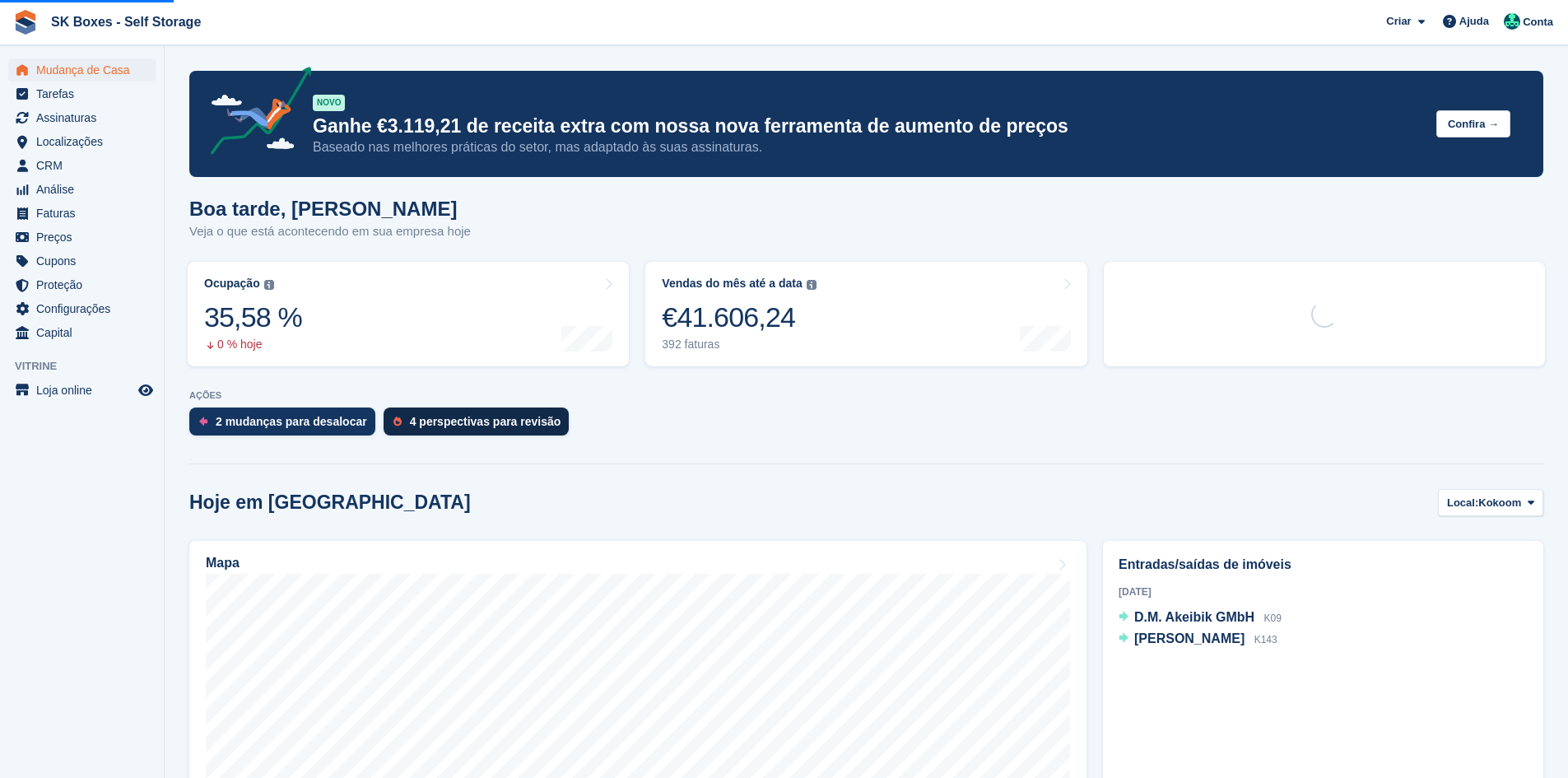
click at [492, 430] on div "4 perspectivas para revisão" at bounding box center [477, 421] width 186 height 28
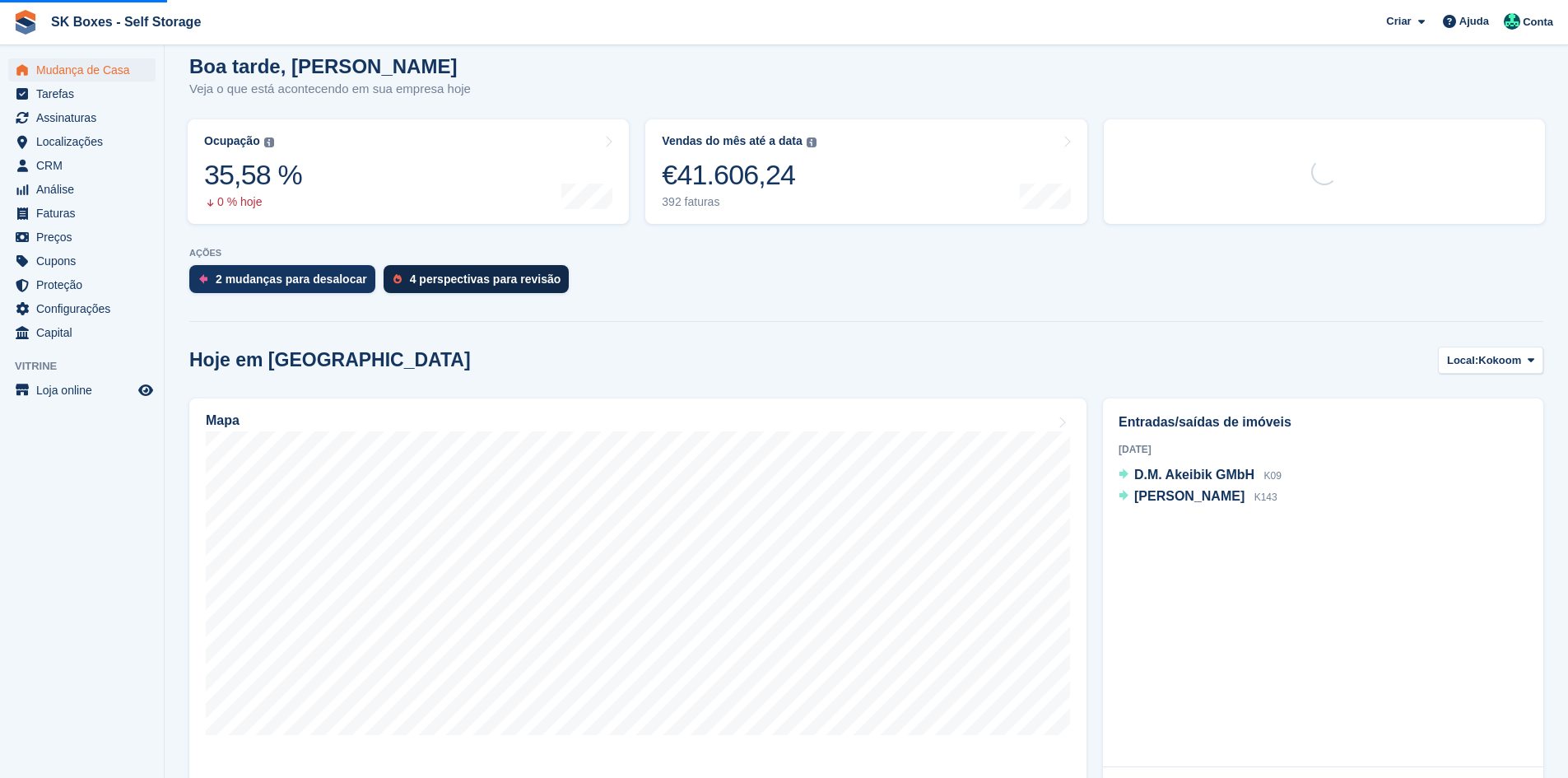
scroll to position [330, 0]
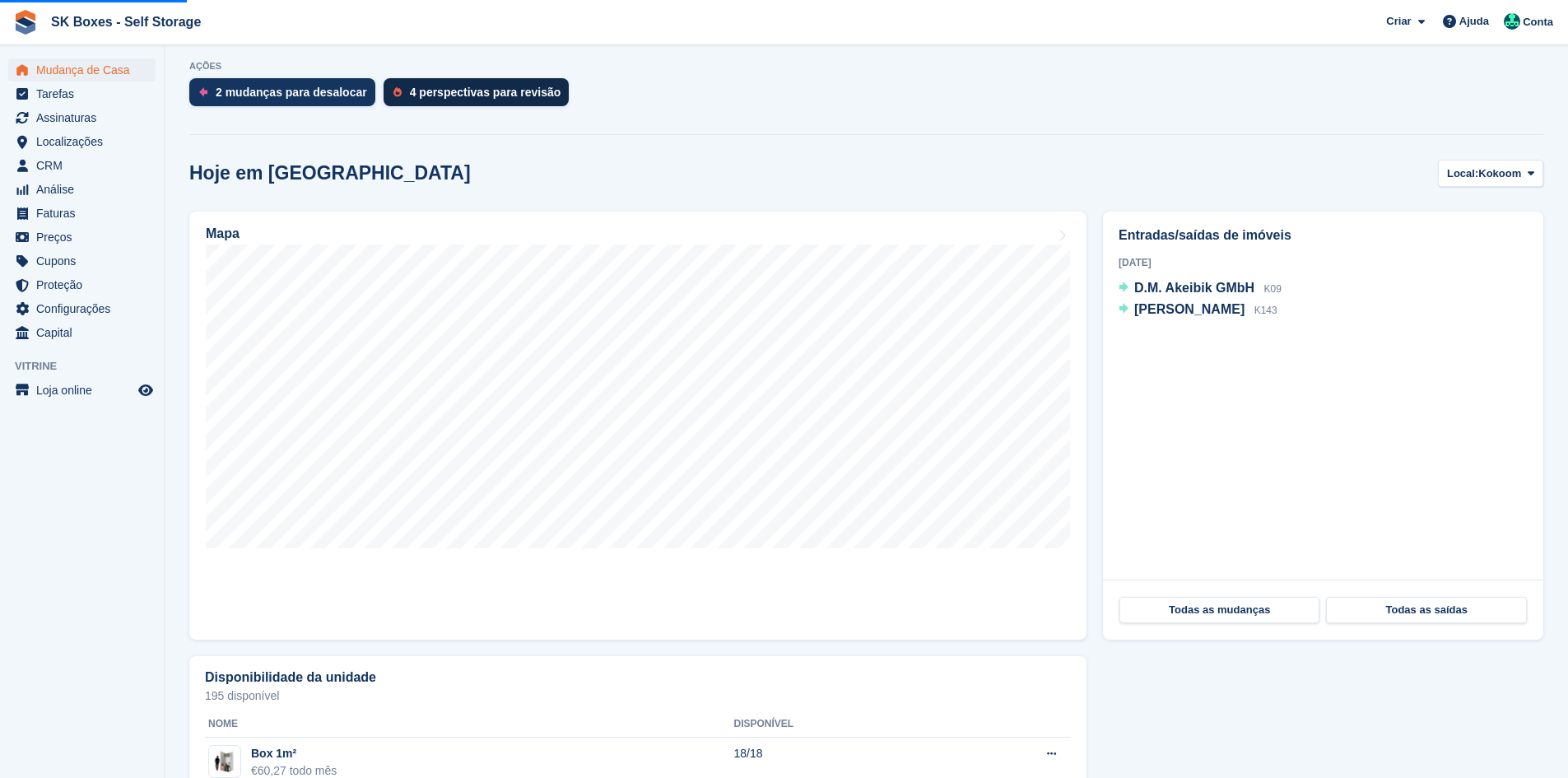
click at [484, 89] on div "4 perspectivas para revisão" at bounding box center [486, 92] width 152 height 13
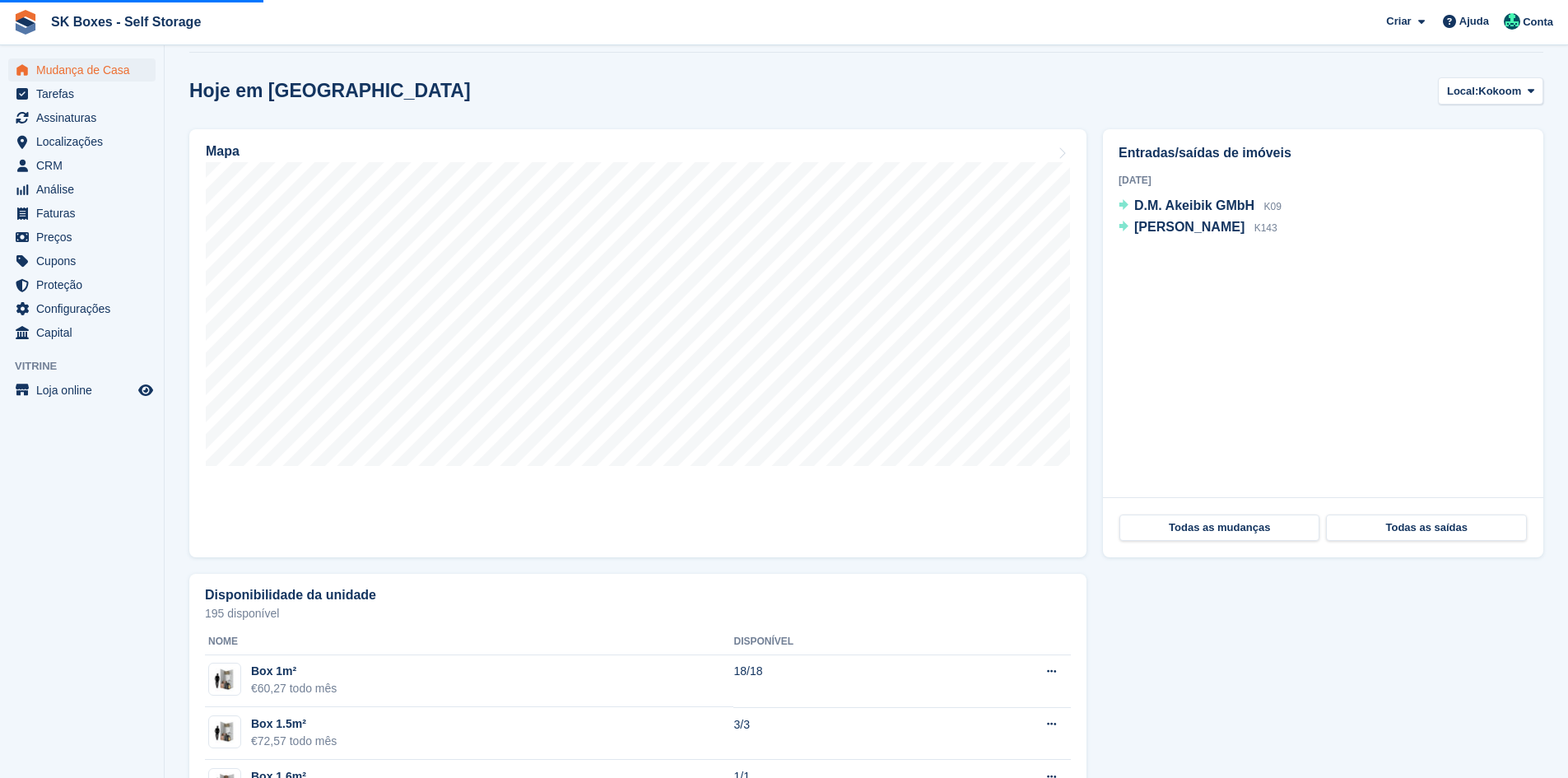
scroll to position [0, 0]
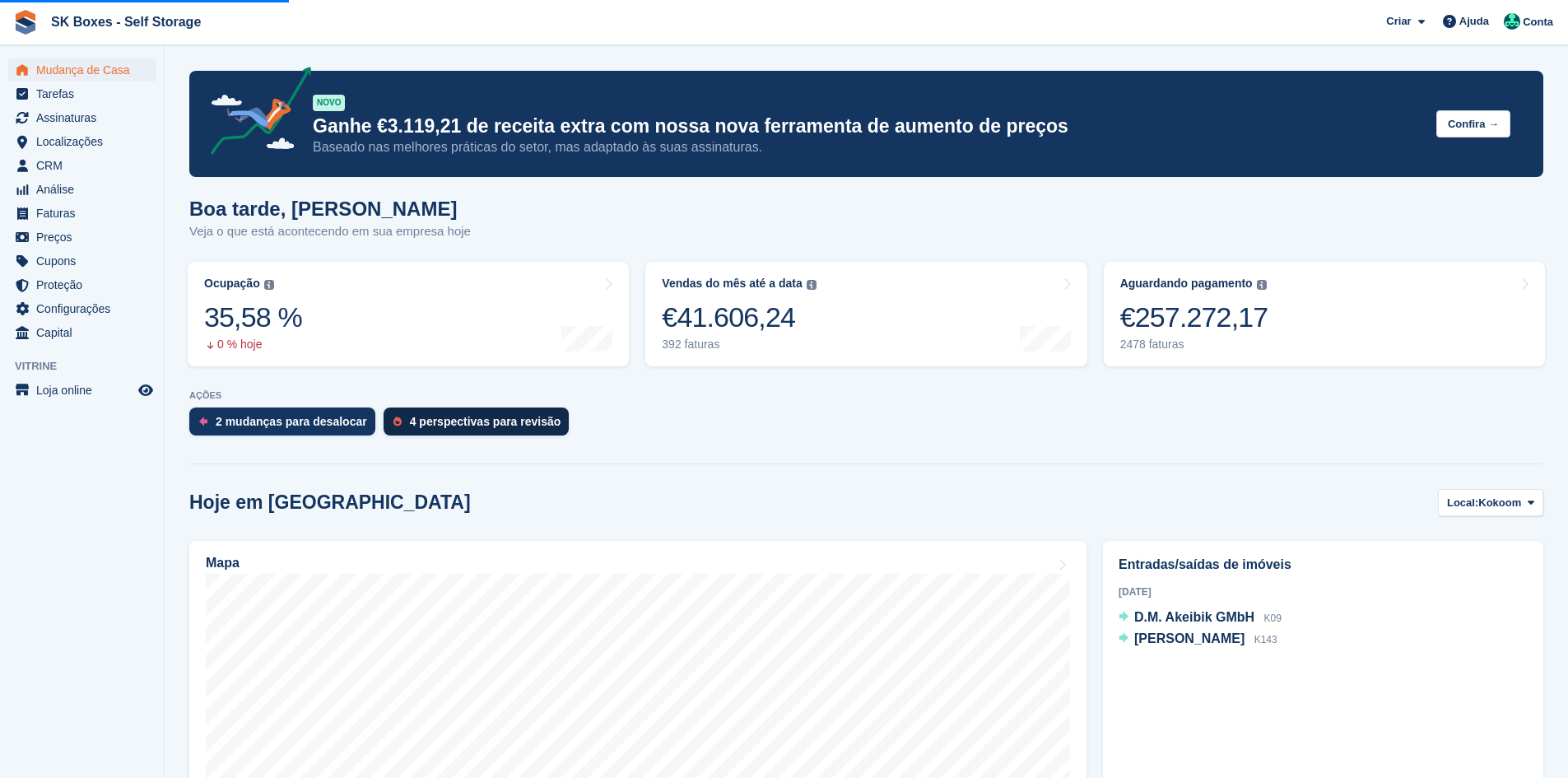
click at [513, 428] on div "4 perspectivas para revisão" at bounding box center [486, 421] width 152 height 13
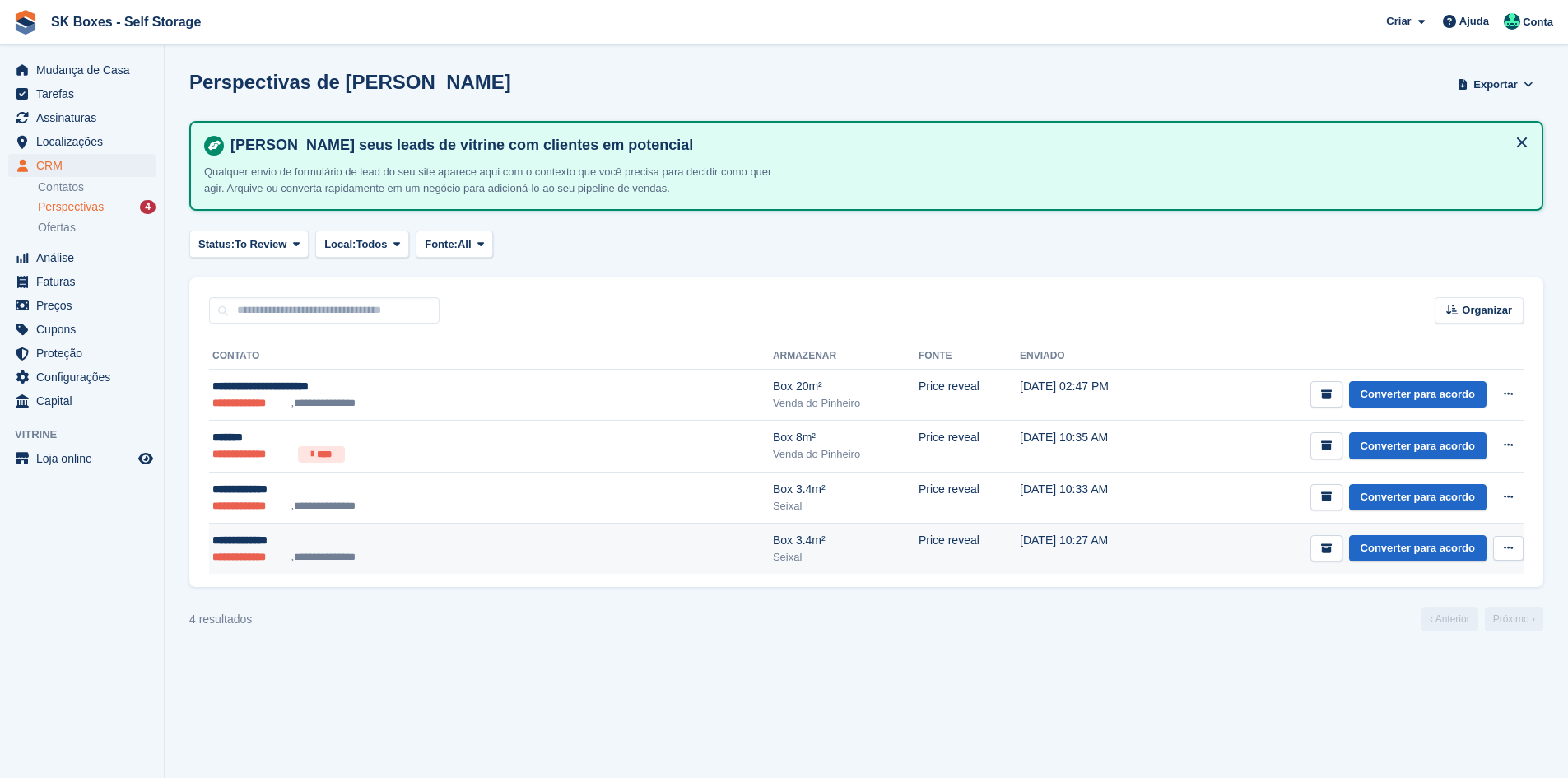
click at [491, 559] on ul "**********" at bounding box center [380, 557] width 335 height 17
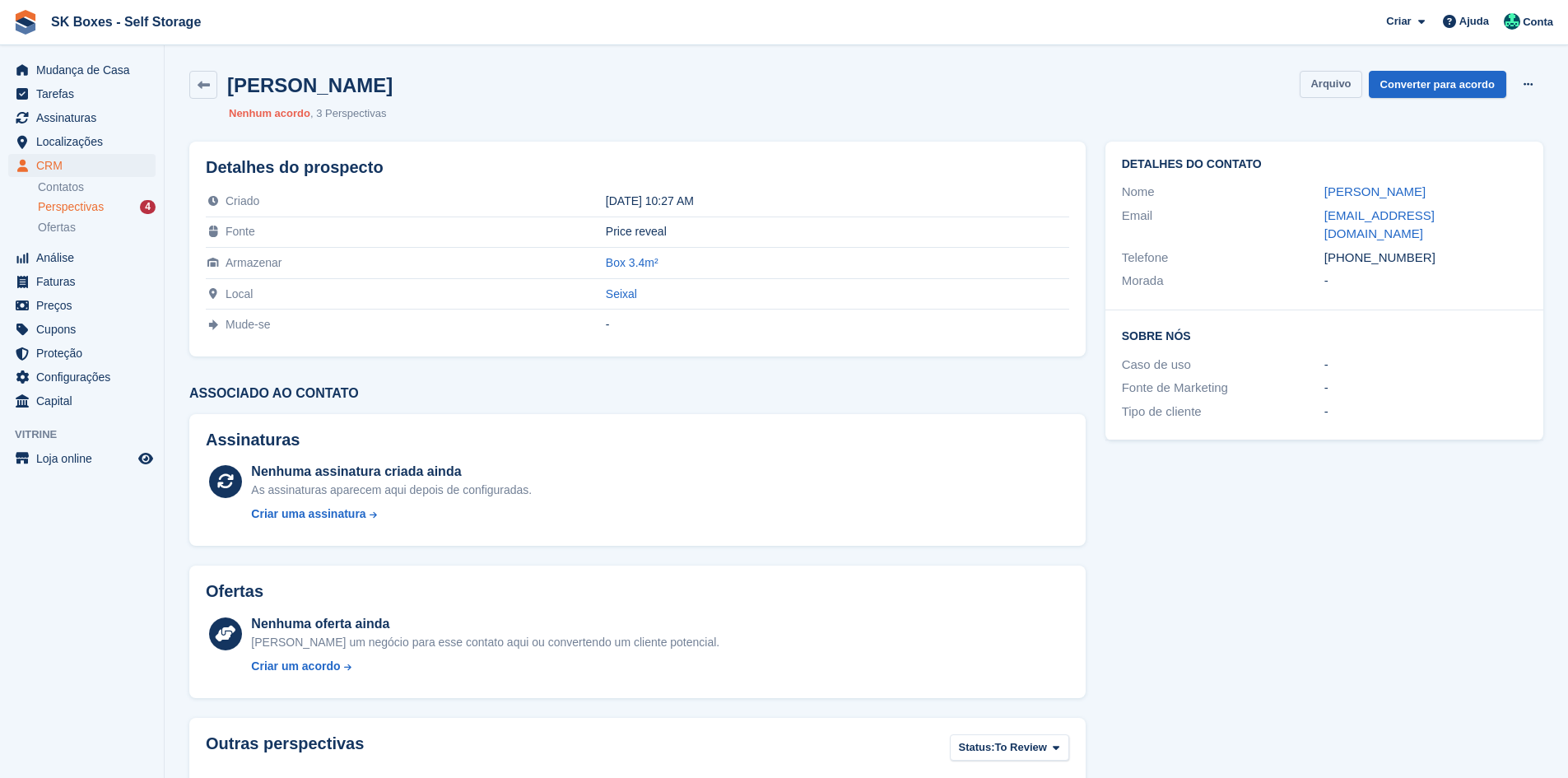
click at [1328, 78] on button "Arquivo" at bounding box center [1331, 84] width 62 height 27
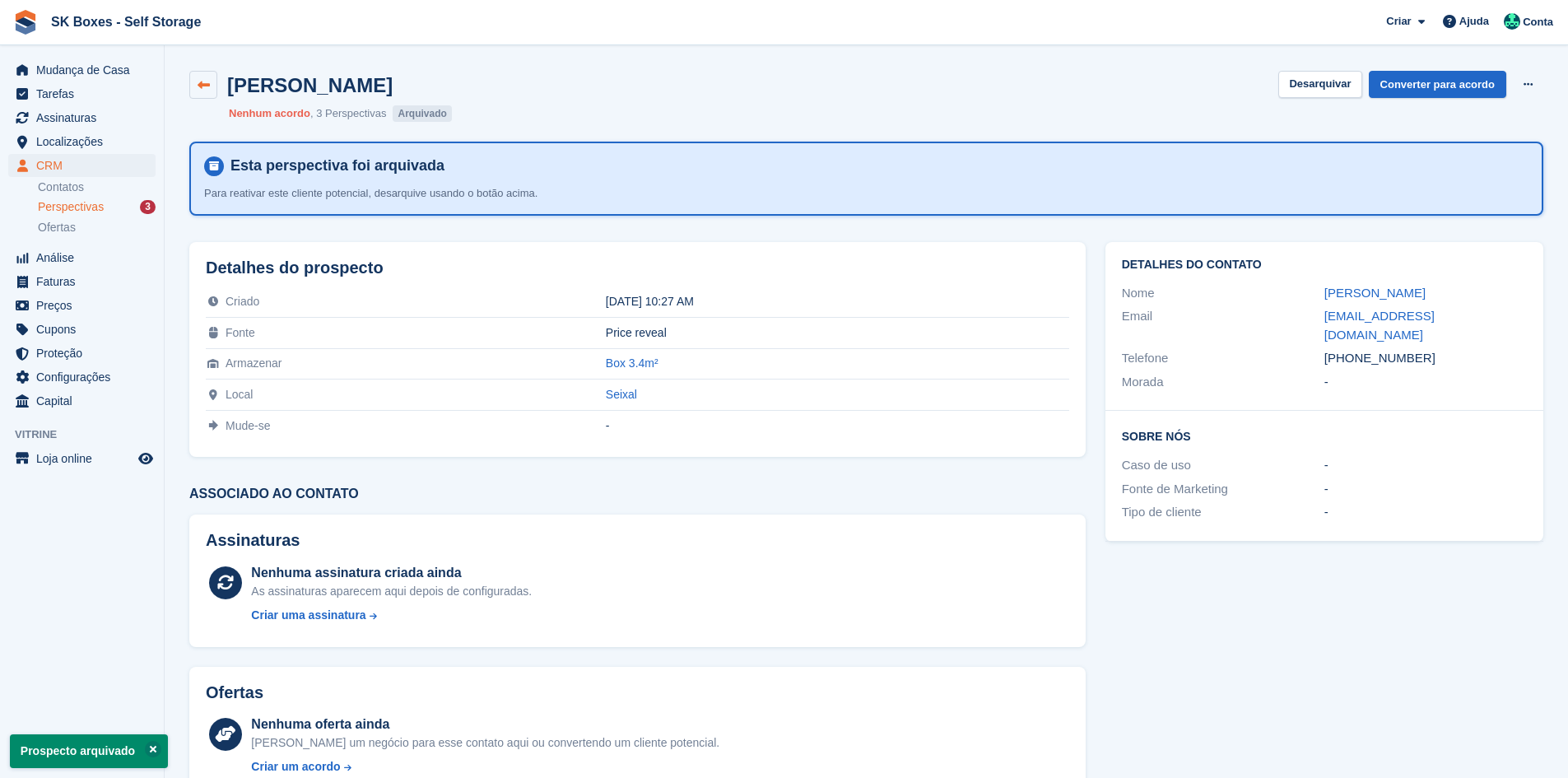
click at [207, 82] on icon at bounding box center [203, 84] width 12 height 12
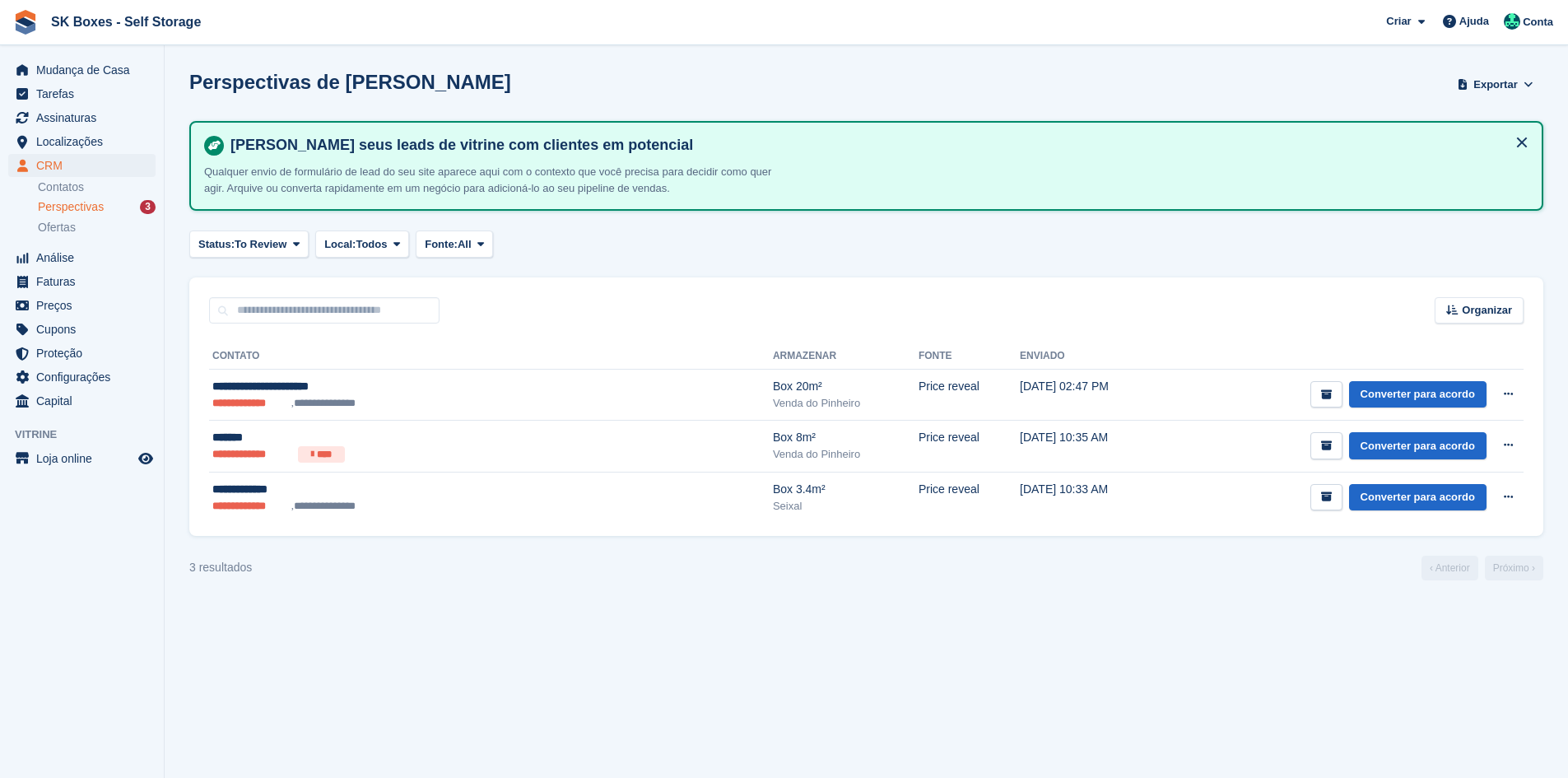
click at [448, 524] on div "**********" at bounding box center [866, 429] width 1354 height 213
click at [773, 511] on div "Seixal" at bounding box center [846, 506] width 146 height 17
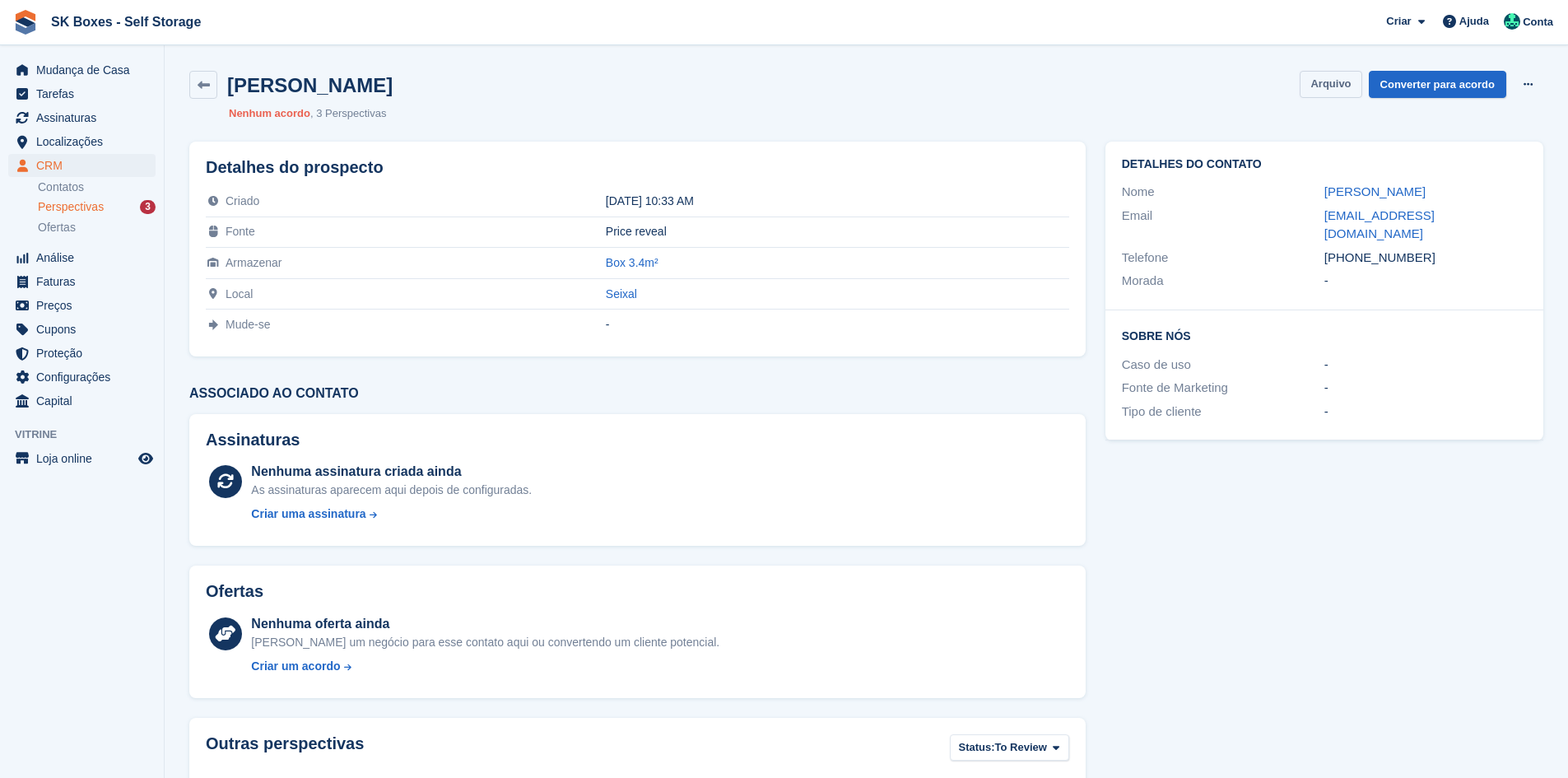
click at [1326, 81] on button "Arquivo" at bounding box center [1331, 84] width 62 height 27
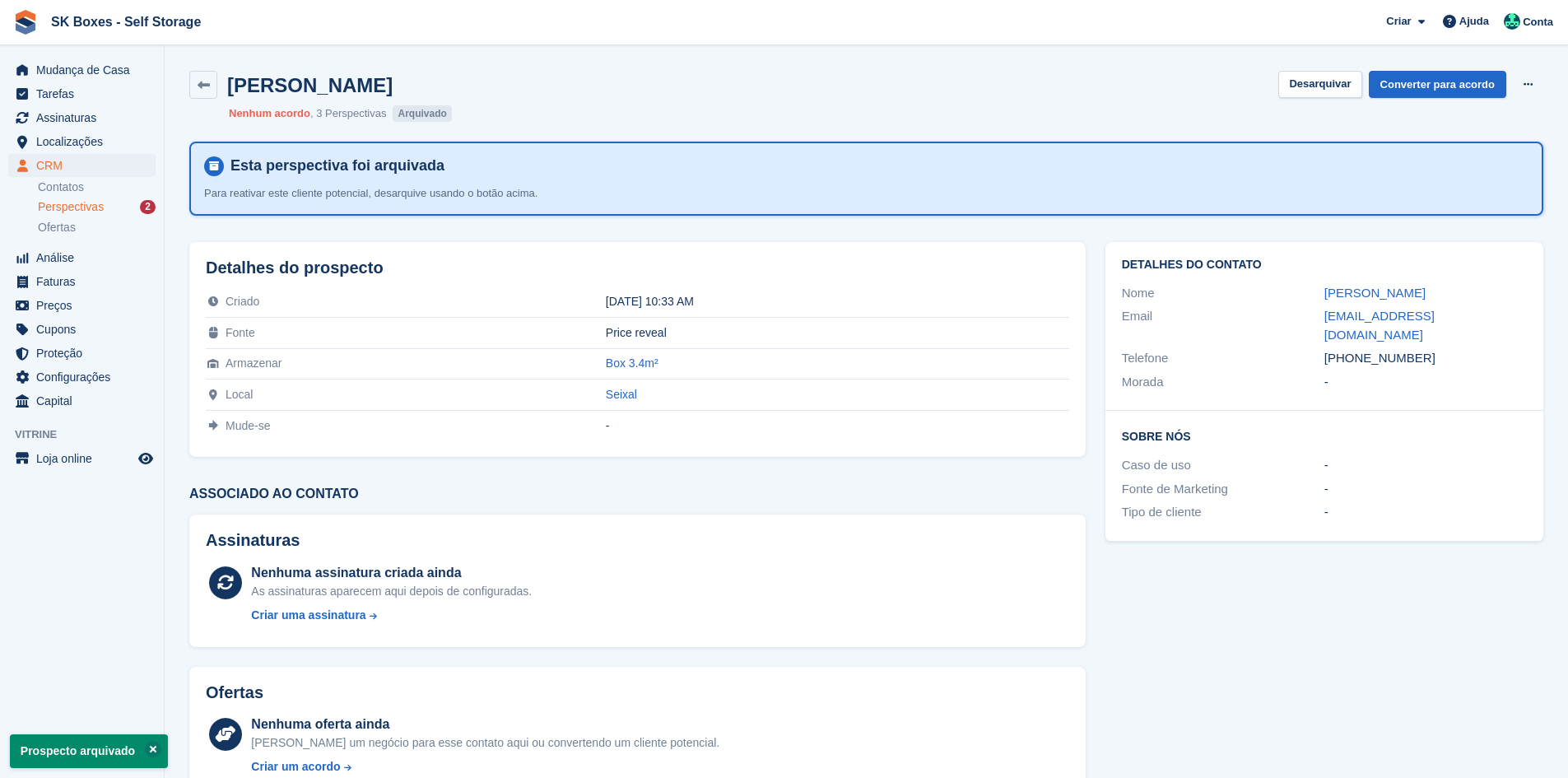
click at [69, 199] on link "Perspectivas 2" at bounding box center [96, 207] width 118 height 17
click at [79, 214] on link "Perspectivas 2" at bounding box center [96, 207] width 118 height 17
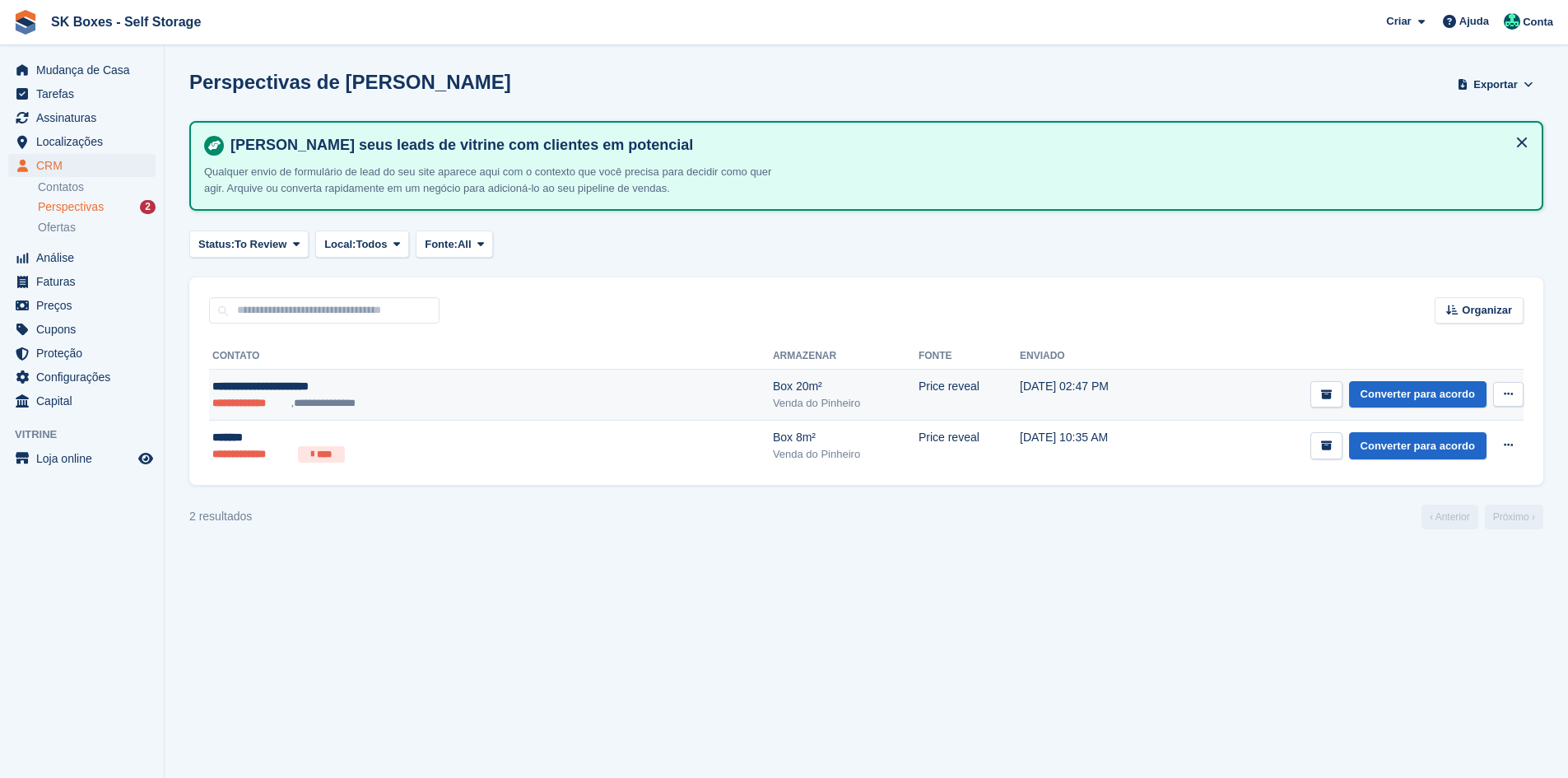
click at [314, 385] on div "**********" at bounding box center [380, 386] width 335 height 17
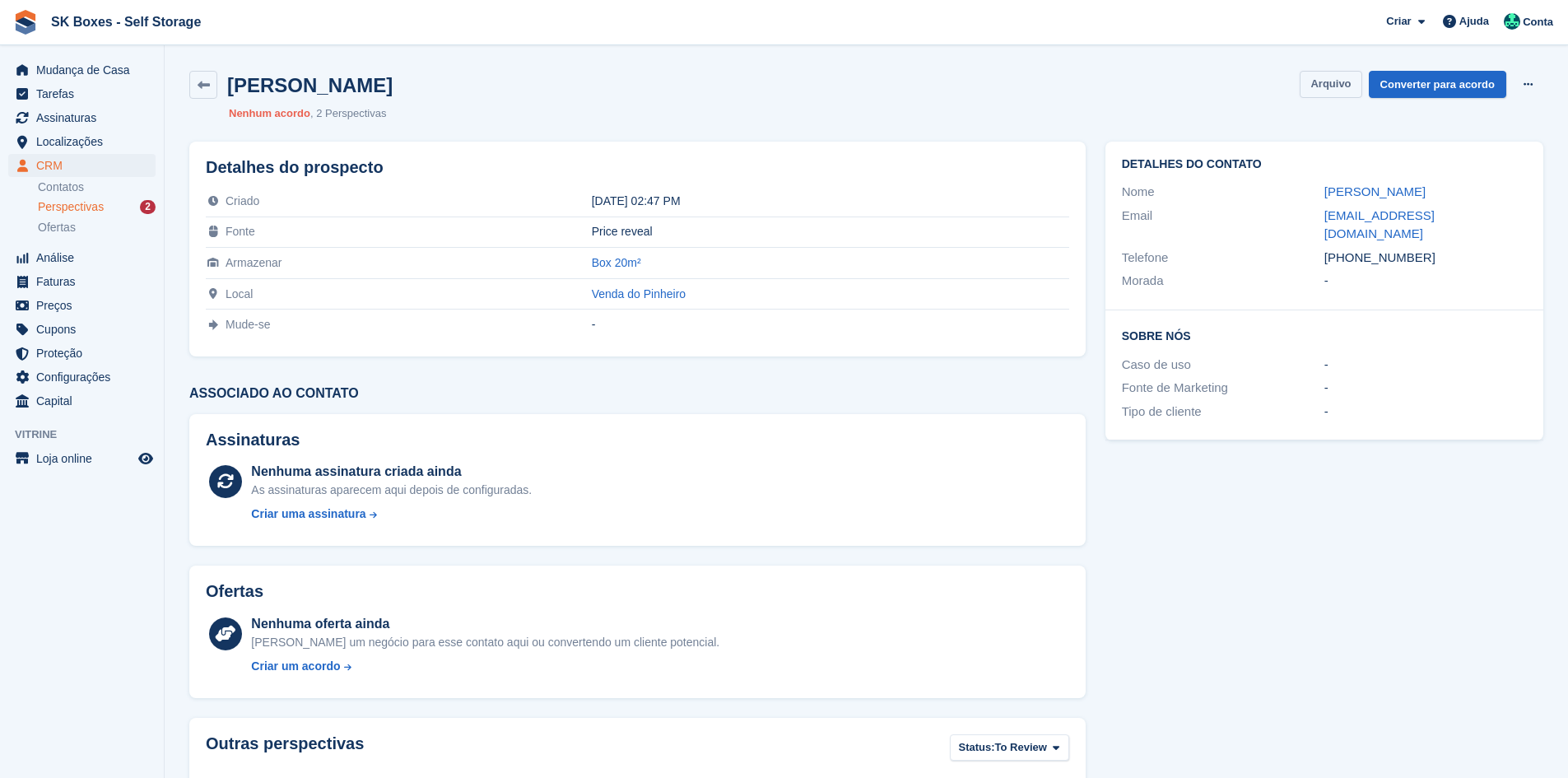
click at [1339, 91] on button "Arquivo" at bounding box center [1331, 84] width 62 height 27
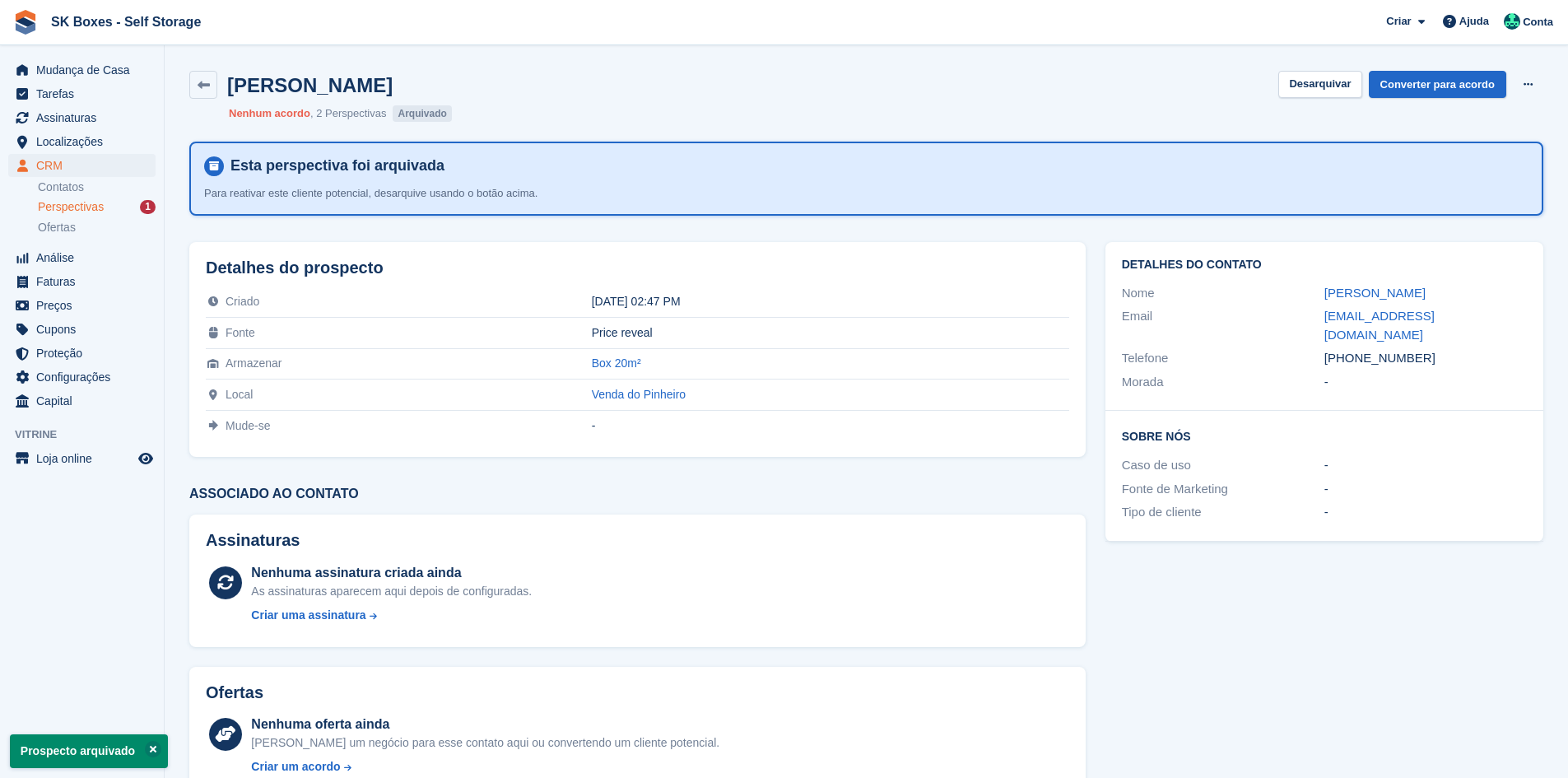
click at [120, 214] on div "Perspectivas 1" at bounding box center [96, 207] width 118 height 16
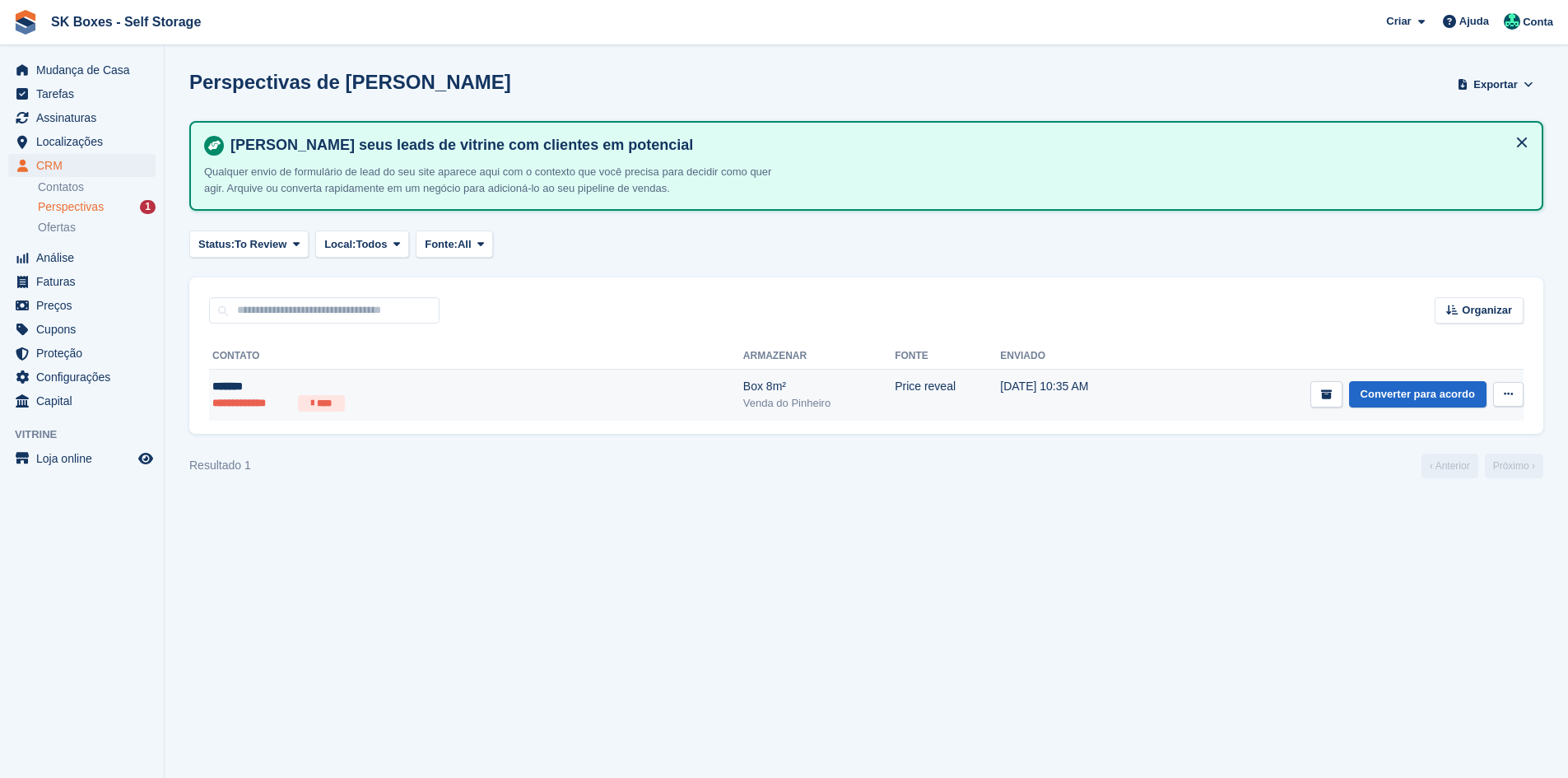
click at [475, 391] on div "*******" at bounding box center [364, 386] width 304 height 17
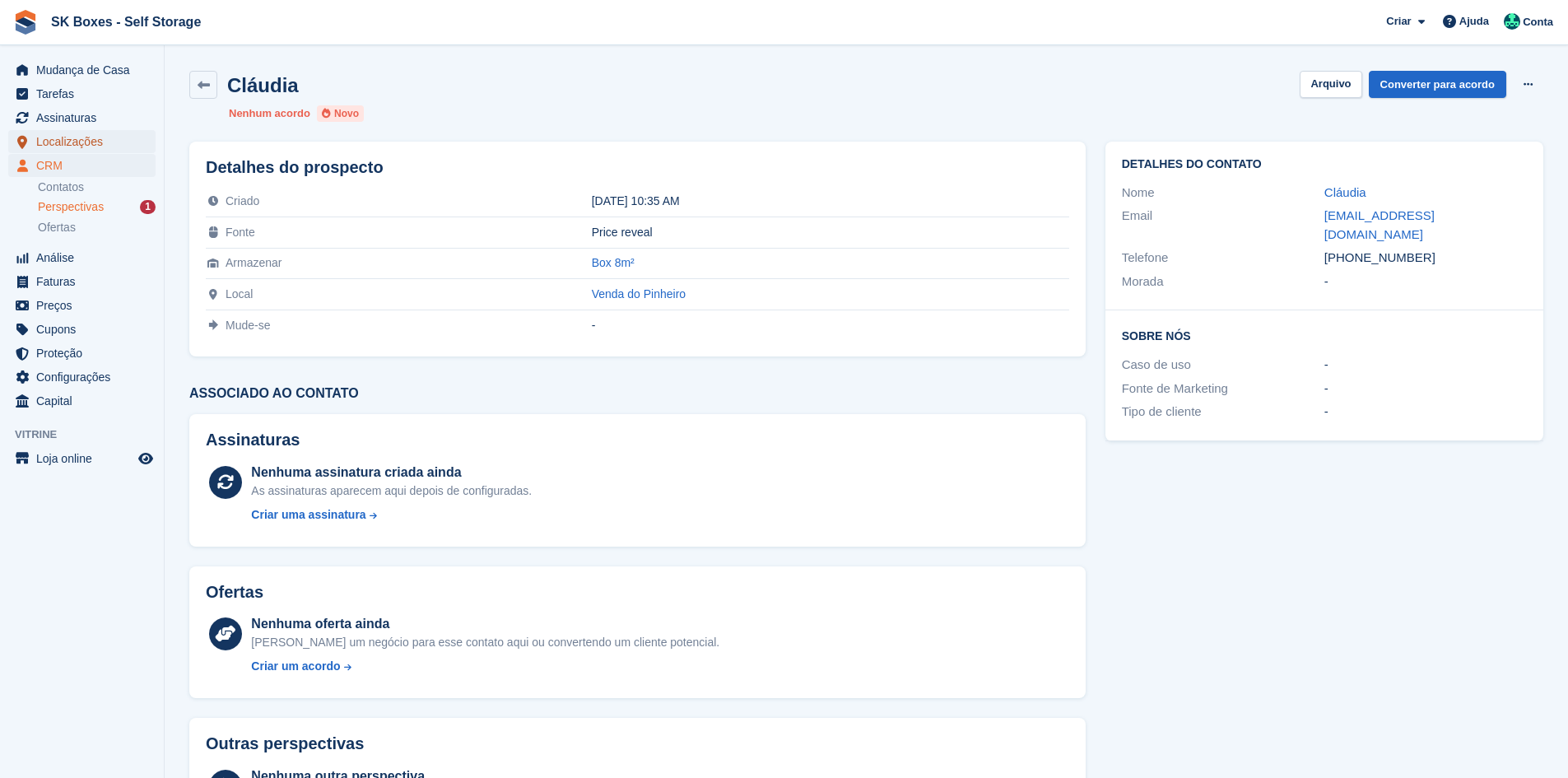
click at [31, 132] on span "menu" at bounding box center [22, 141] width 20 height 20
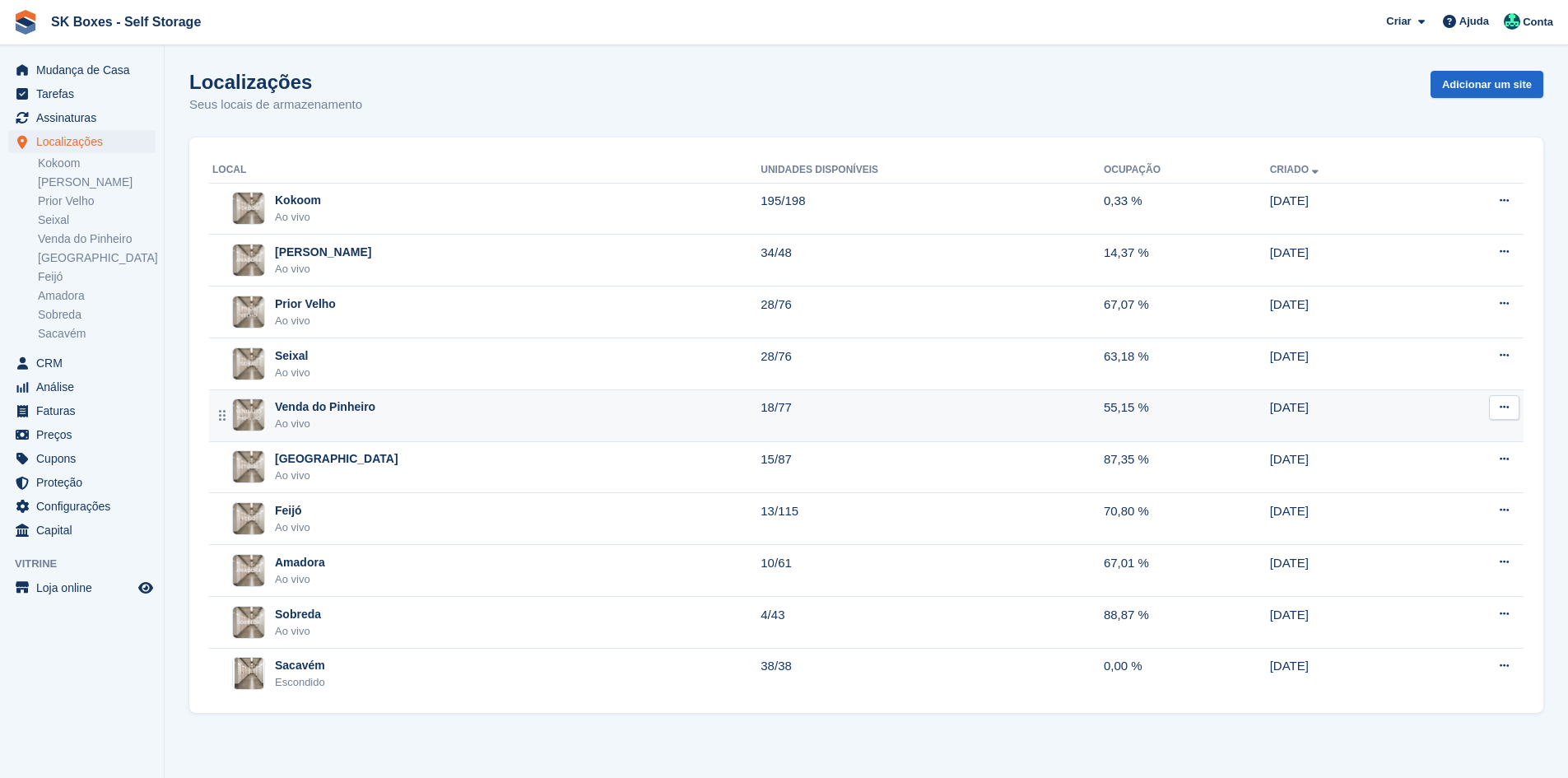
click at [771, 410] on td "18/77" at bounding box center [932, 415] width 343 height 51
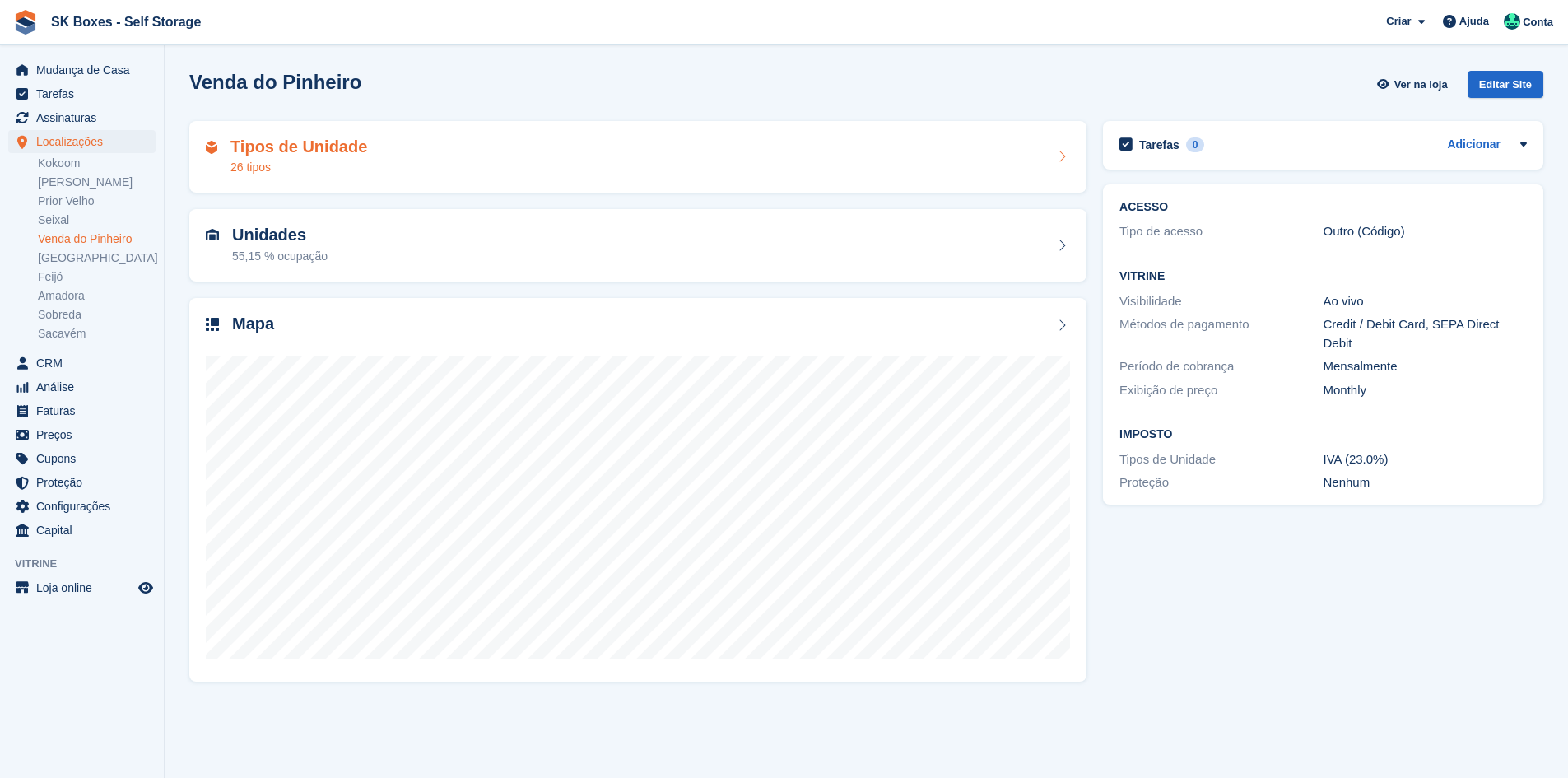
click at [636, 154] on div "Tipos de Unidade 26 tipos" at bounding box center [638, 157] width 865 height 39
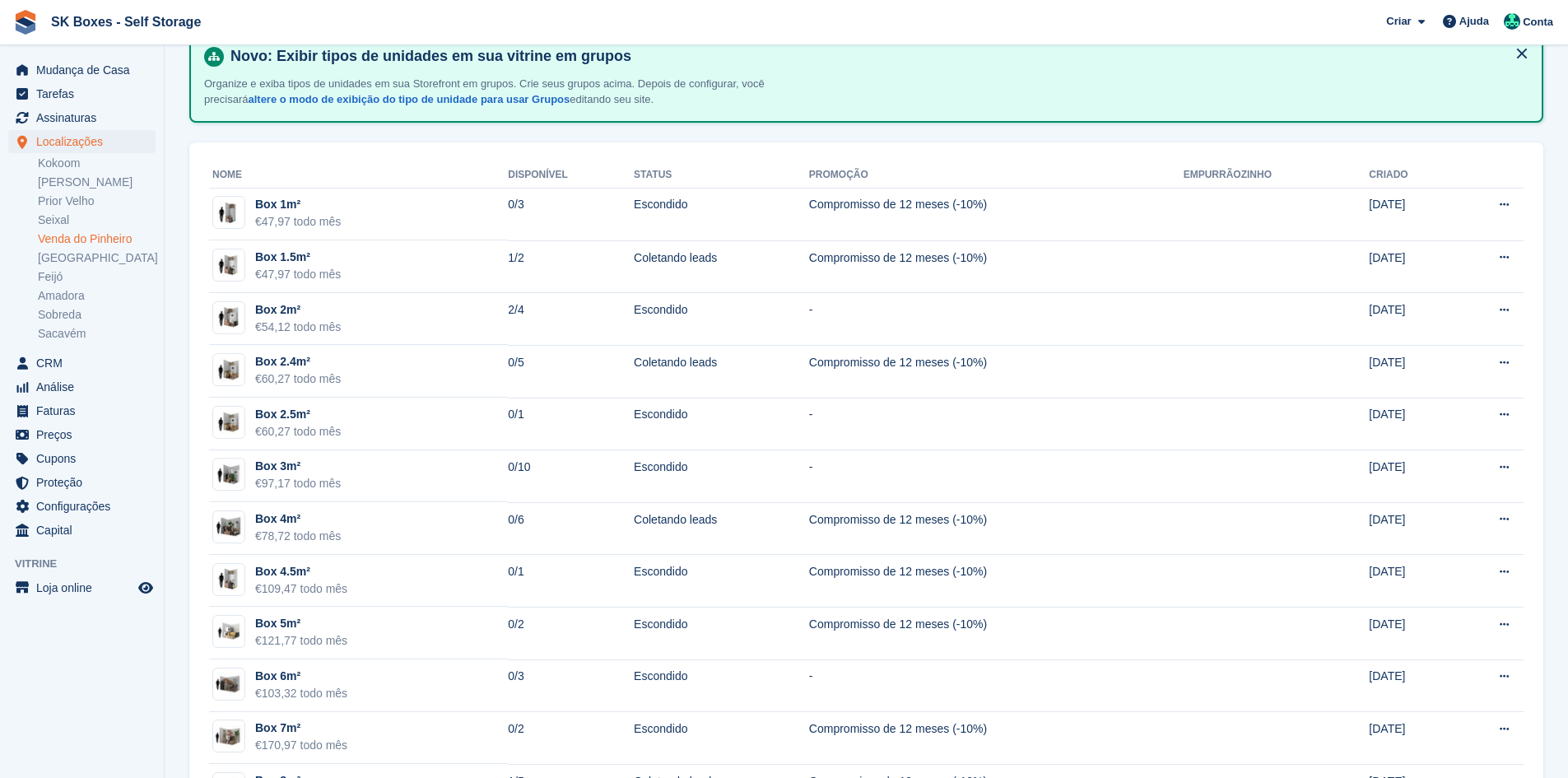
scroll to position [82, 0]
